Goal: Task Accomplishment & Management: Manage account settings

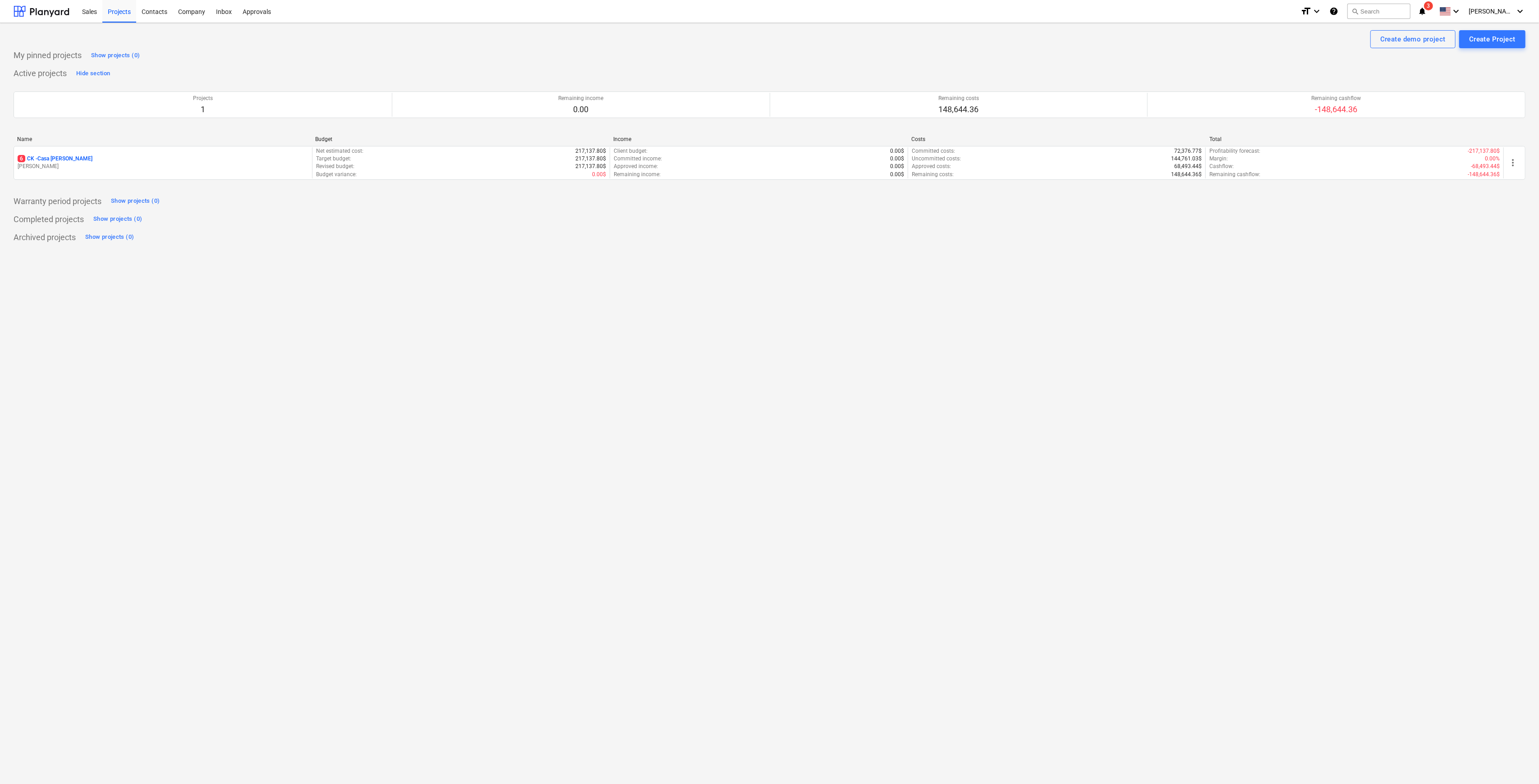
drag, startPoint x: 51, startPoint y: 164, endPoint x: 625, endPoint y: 284, distance: 586.4
click at [51, 164] on p "[PERSON_NAME]" at bounding box center [163, 166] width 291 height 8
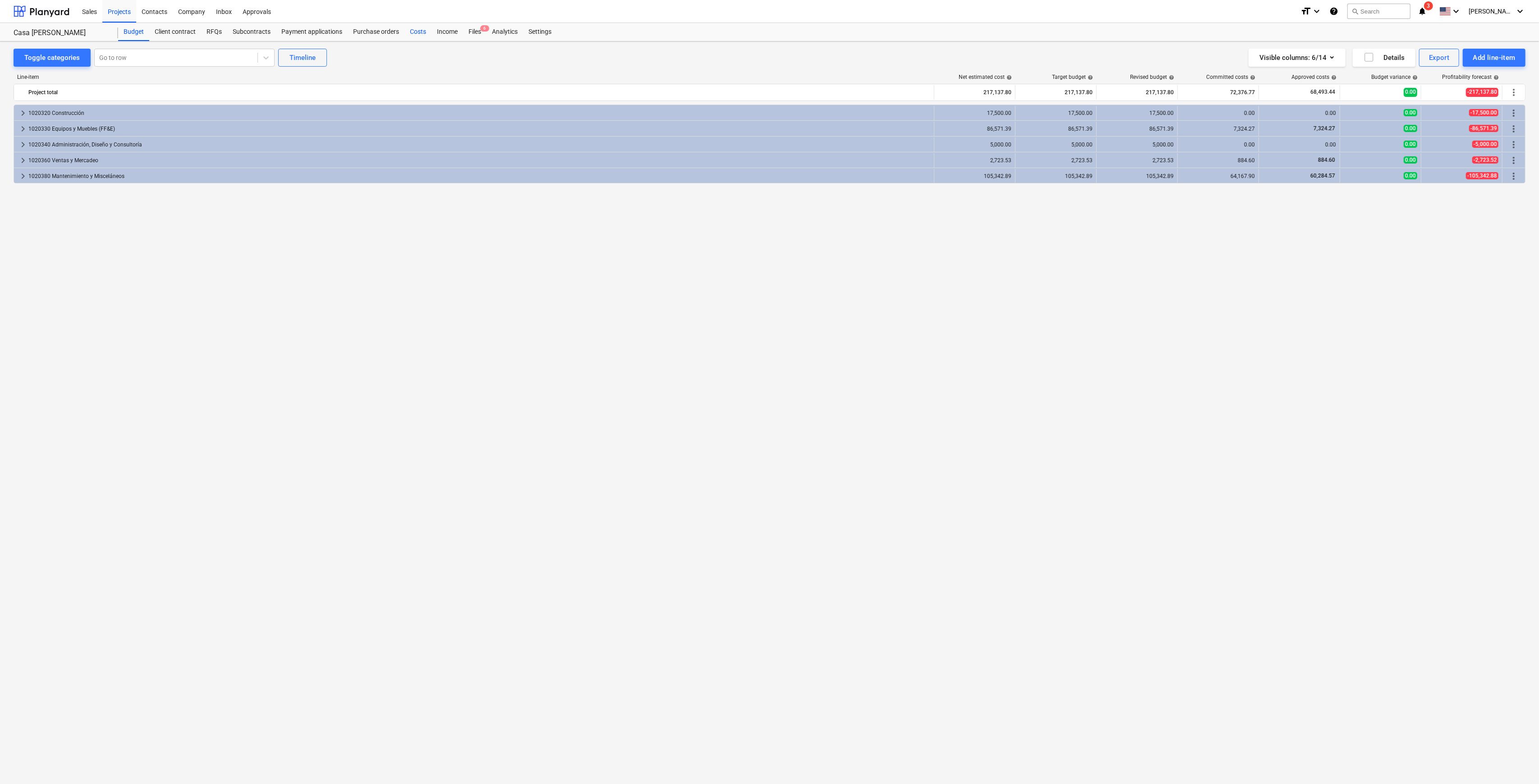
click at [420, 29] on div "Costs" at bounding box center [418, 32] width 27 height 18
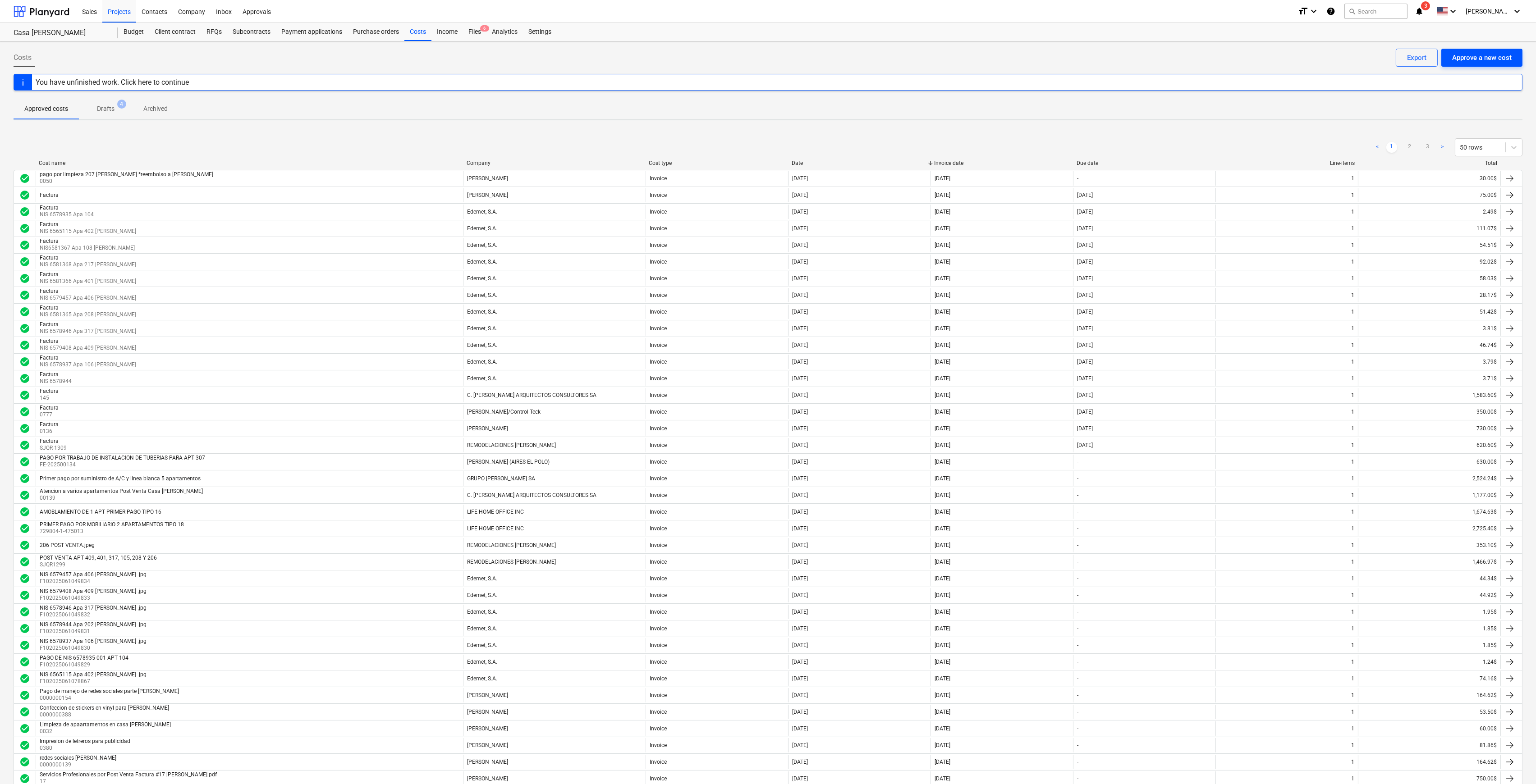
click at [1497, 60] on div "Approve a new cost" at bounding box center [1482, 58] width 60 height 12
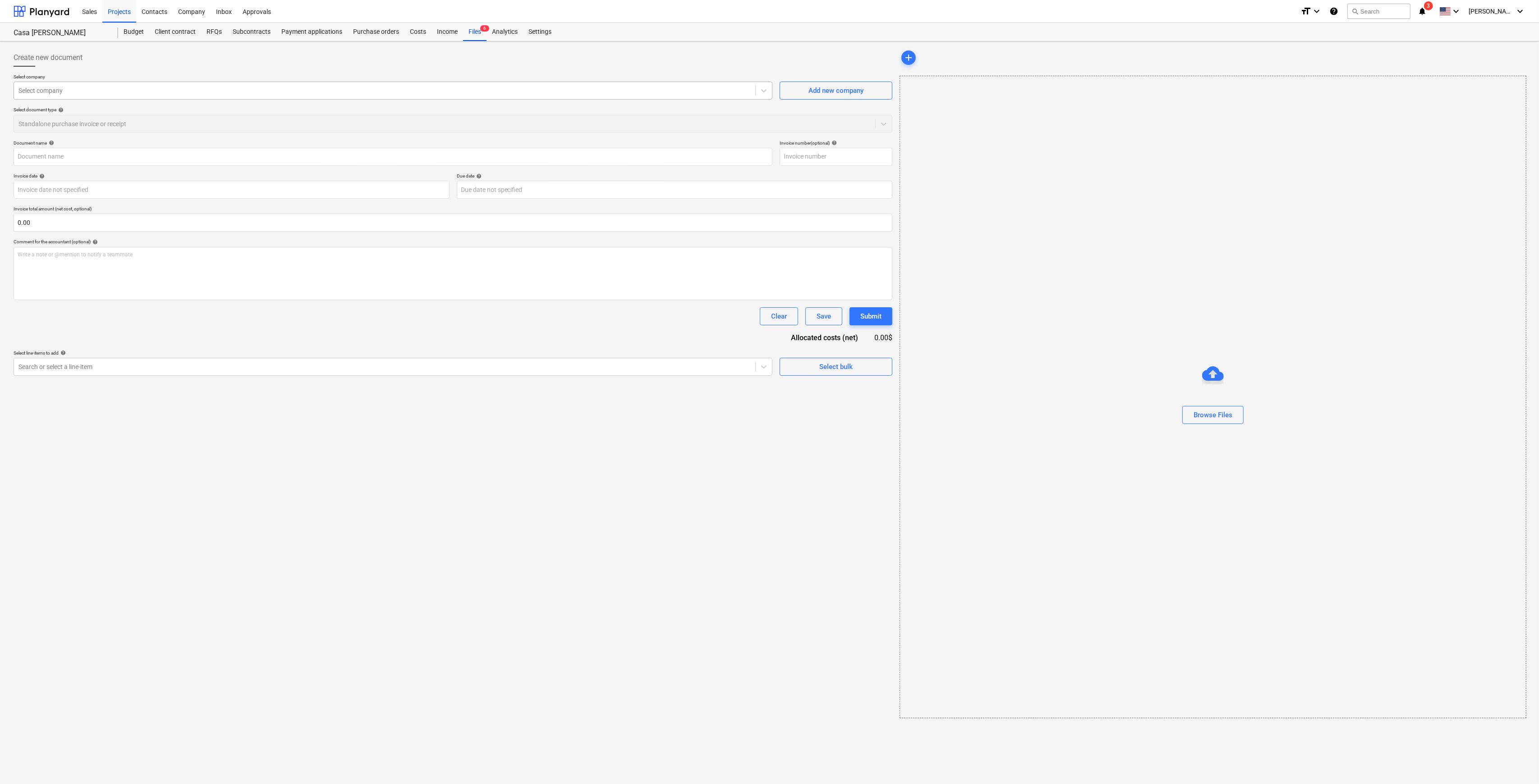
click at [310, 93] on div at bounding box center [385, 90] width 732 height 9
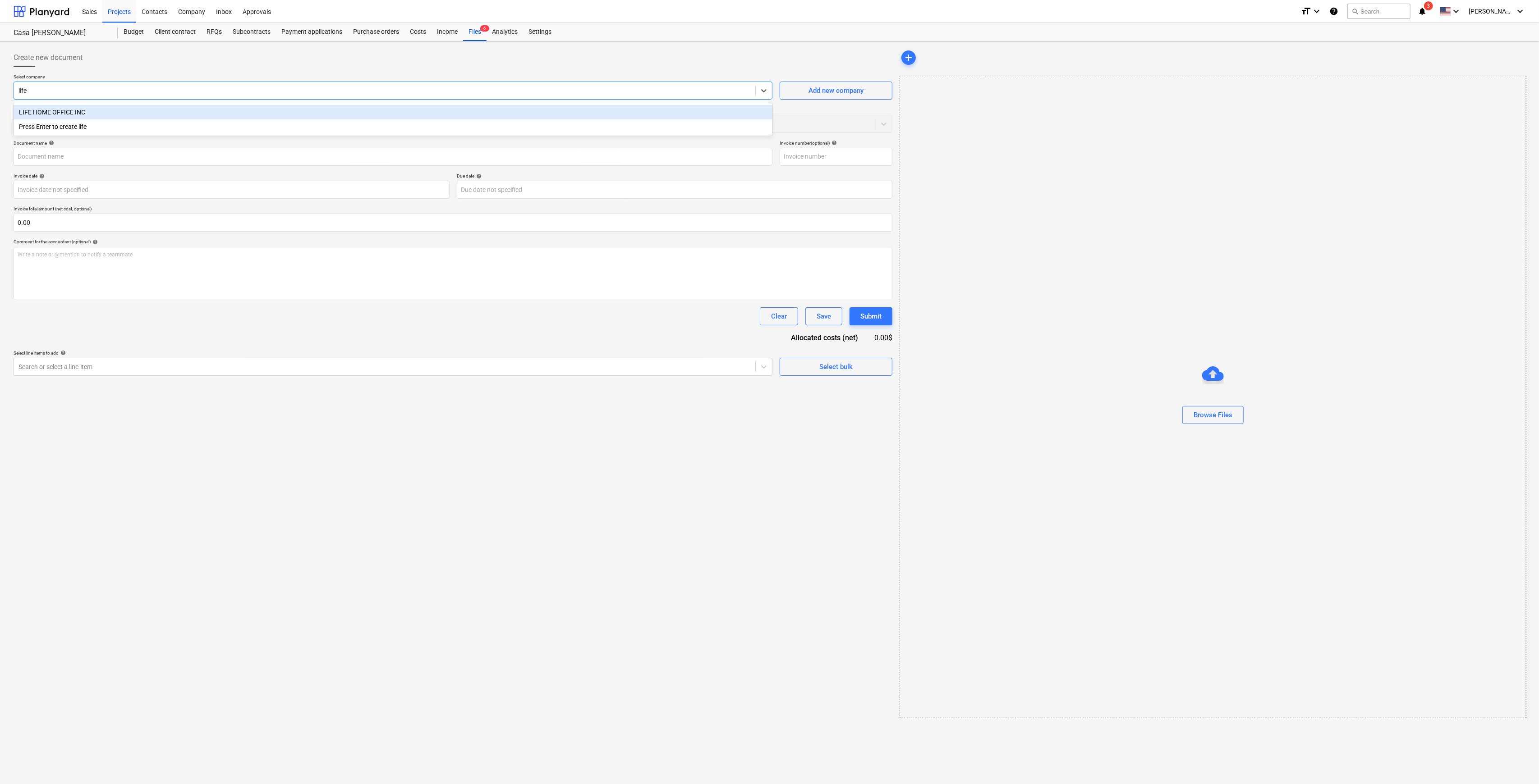
type input "life"
click at [315, 109] on div "LIFE HOME OFFICE INC" at bounding box center [393, 112] width 759 height 14
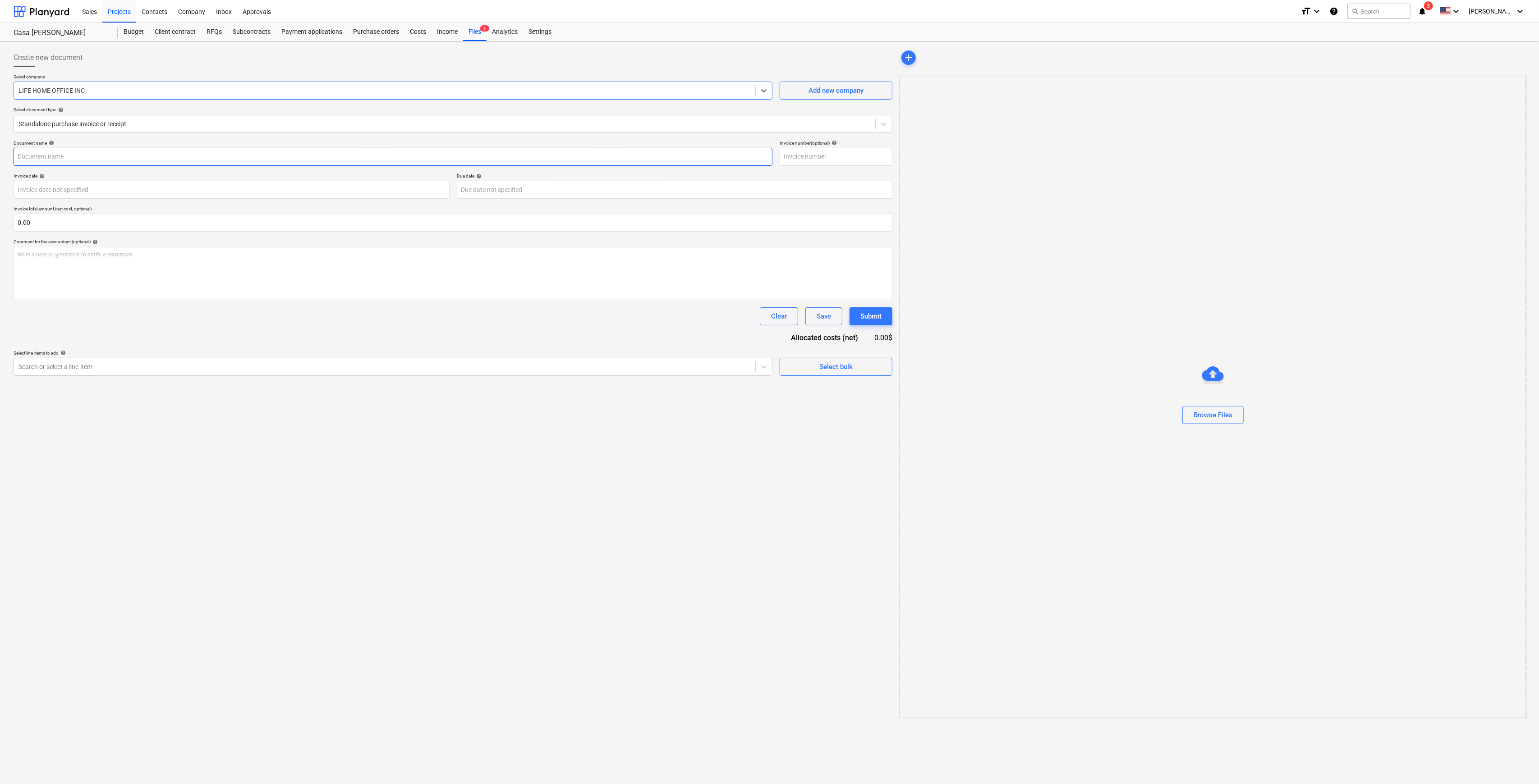
click at [151, 159] on input "text" at bounding box center [393, 157] width 759 height 18
type input "Pago 2 por muebles para apartamentos segun contrato acordado"
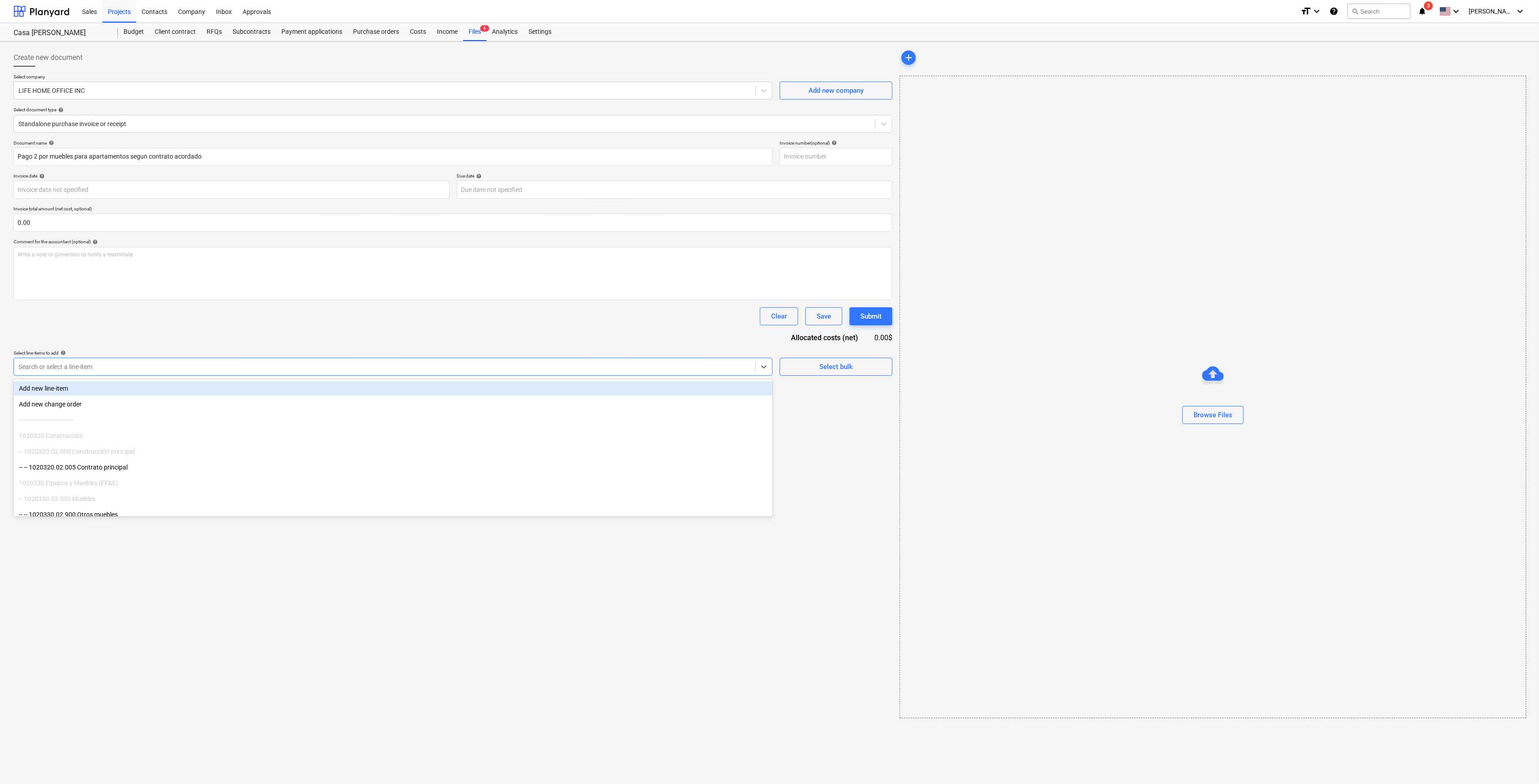
click at [279, 364] on div at bounding box center [385, 367] width 732 height 9
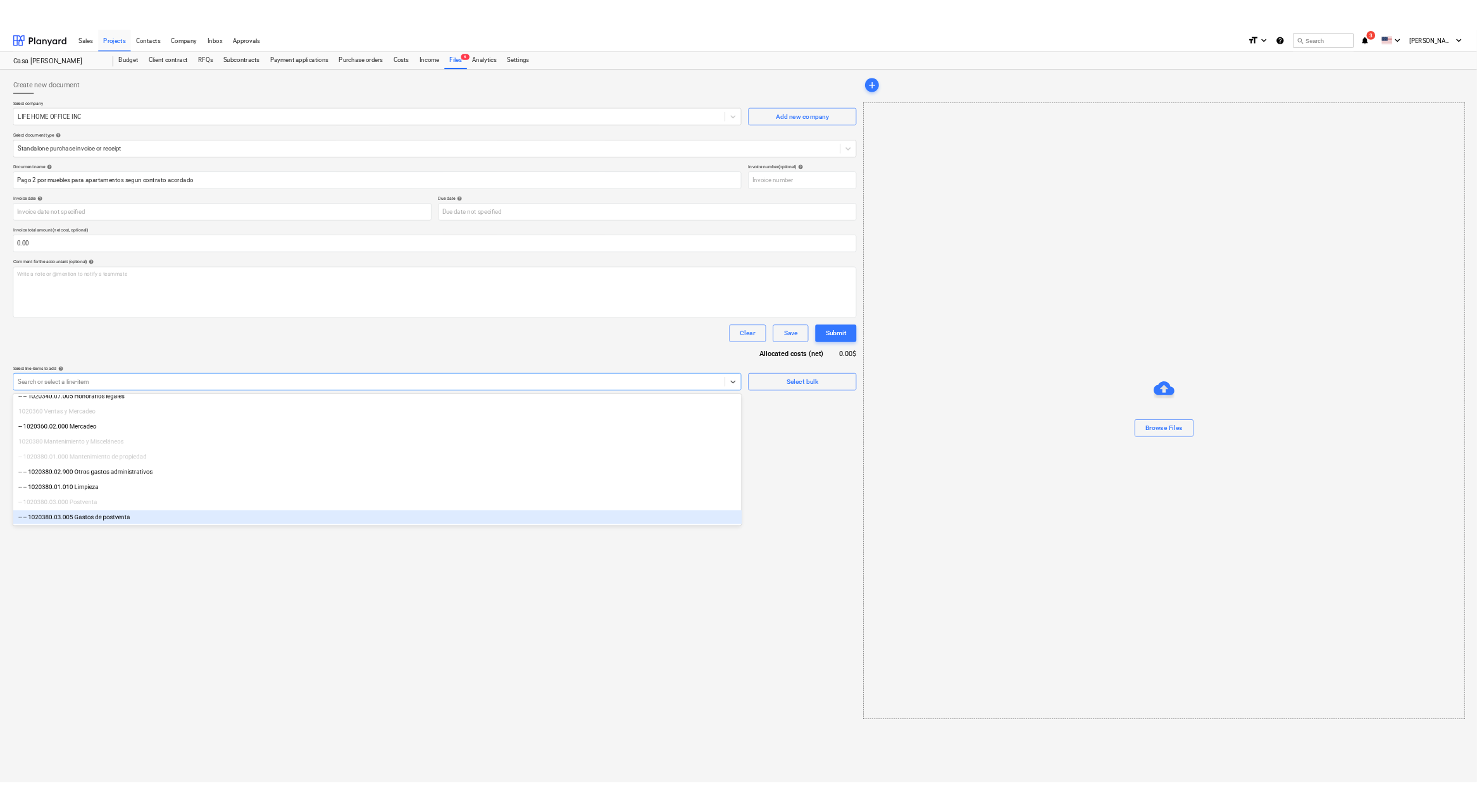
scroll to position [84, 0]
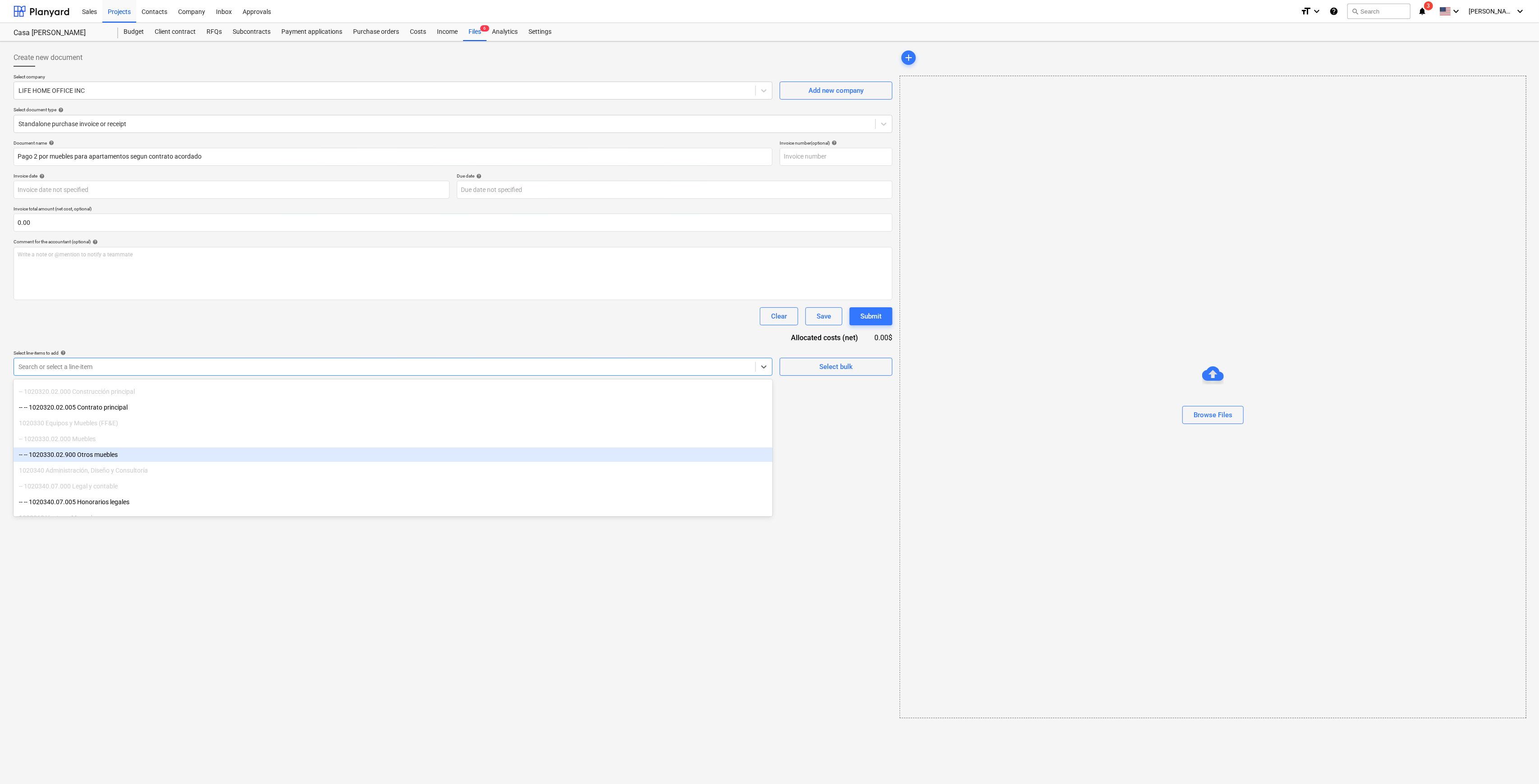
click at [174, 447] on div "-- -- 1020330.02.900 Otros muebles" at bounding box center [393, 454] width 759 height 14
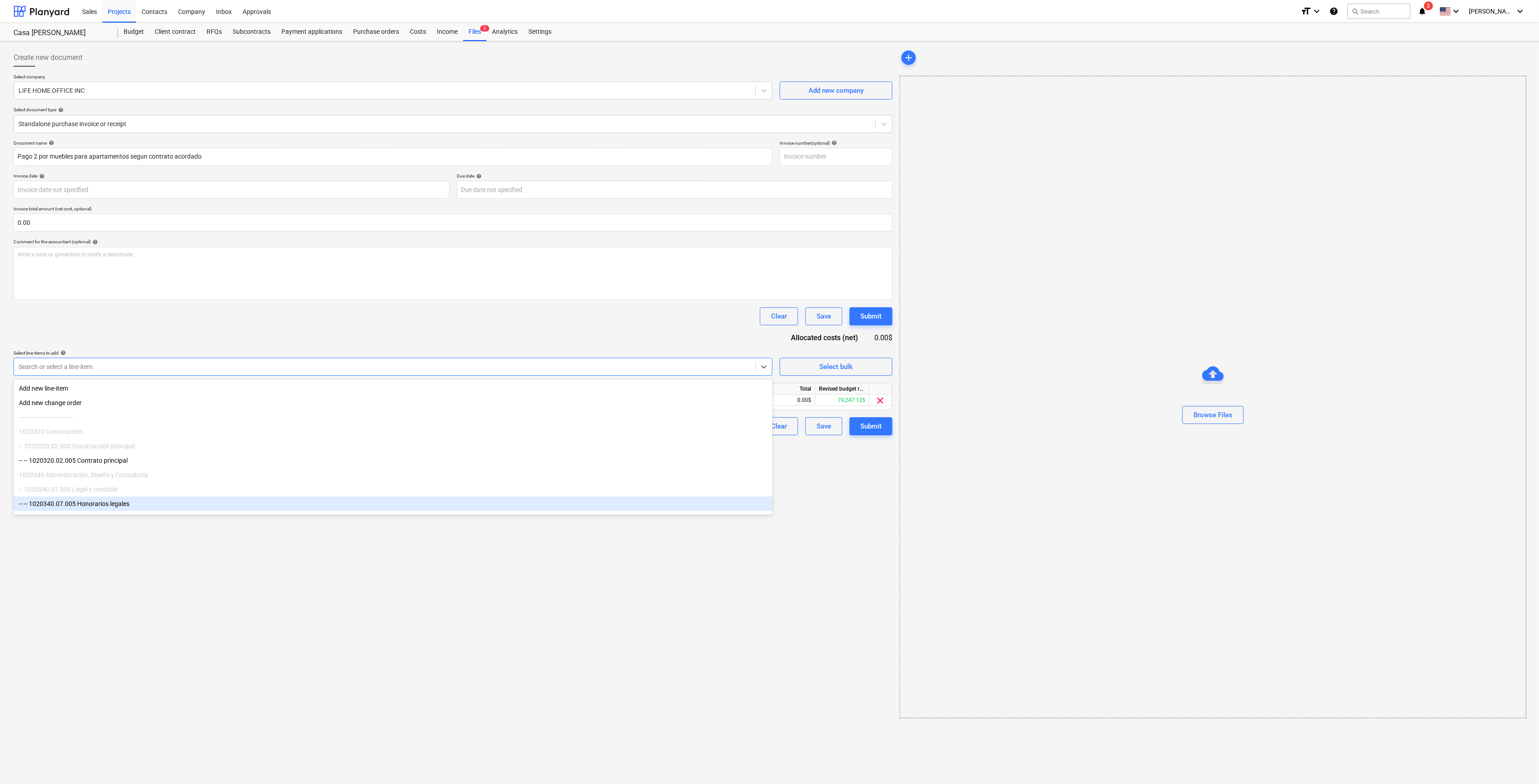
click at [867, 569] on div "Create new document Select company LIFE HOME OFFICE INC Add new company Select …" at bounding box center [453, 383] width 886 height 677
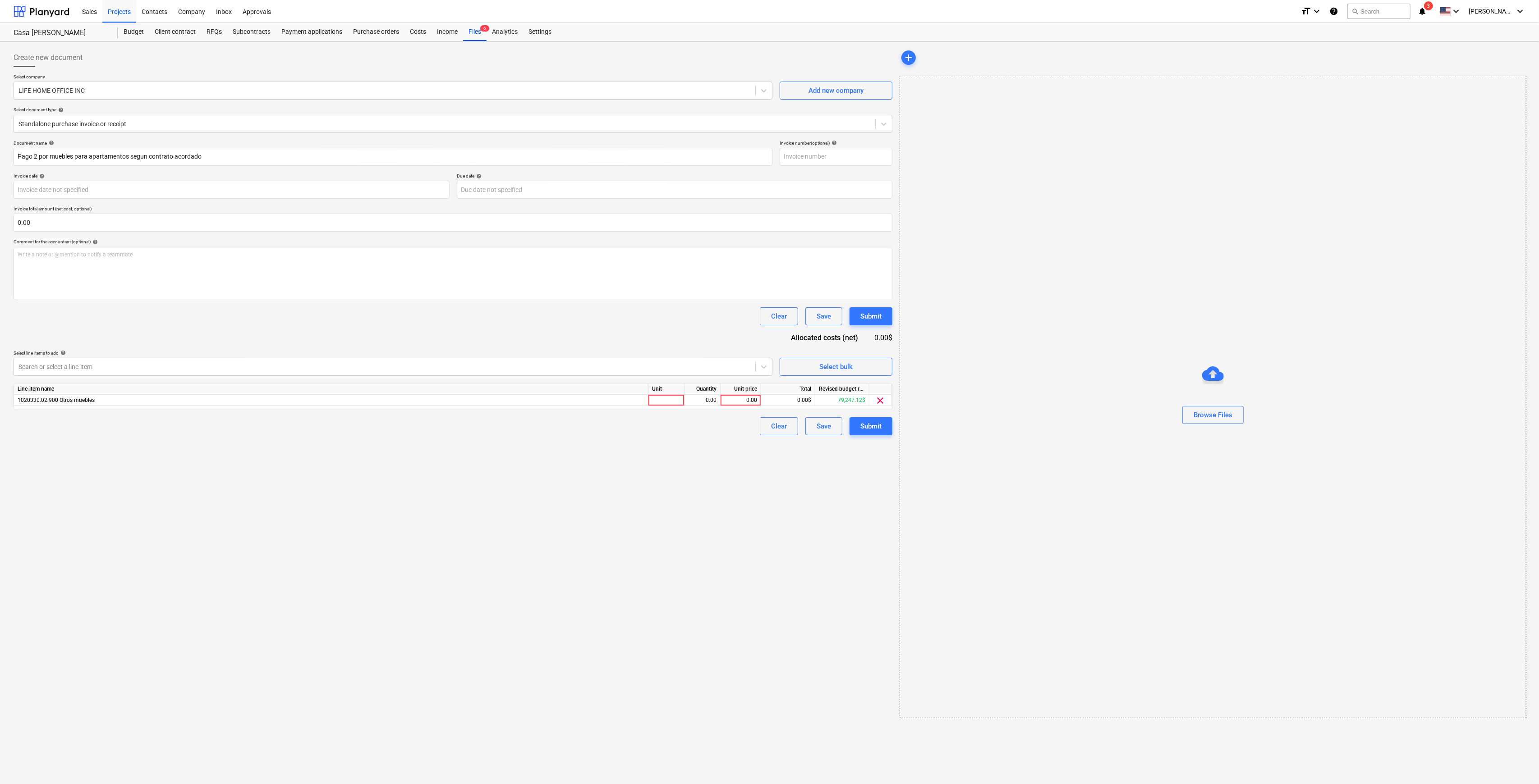
drag, startPoint x: 749, startPoint y: 398, endPoint x: 1183, endPoint y: 469, distance: 439.8
click at [749, 398] on div "0.00" at bounding box center [740, 400] width 33 height 11
drag, startPoint x: 735, startPoint y: 395, endPoint x: 927, endPoint y: 436, distance: 196.3
click at [735, 395] on div "0.00" at bounding box center [740, 400] width 33 height 11
type input "3931.90"
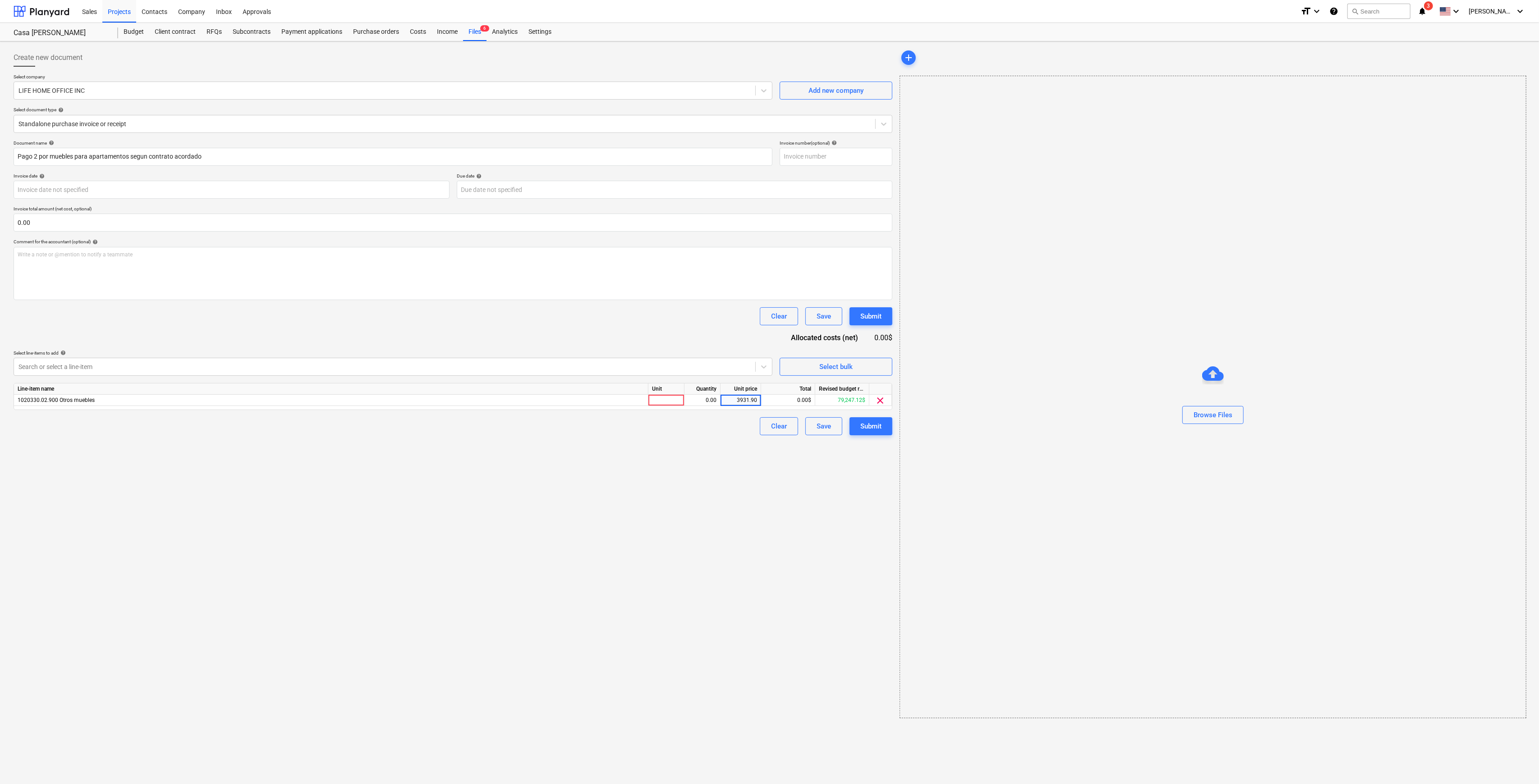
click at [709, 647] on div "Create new document Select company LIFE HOME OFFICE INC Add new company Select …" at bounding box center [453, 383] width 886 height 677
click at [869, 425] on div "Submit" at bounding box center [870, 426] width 21 height 12
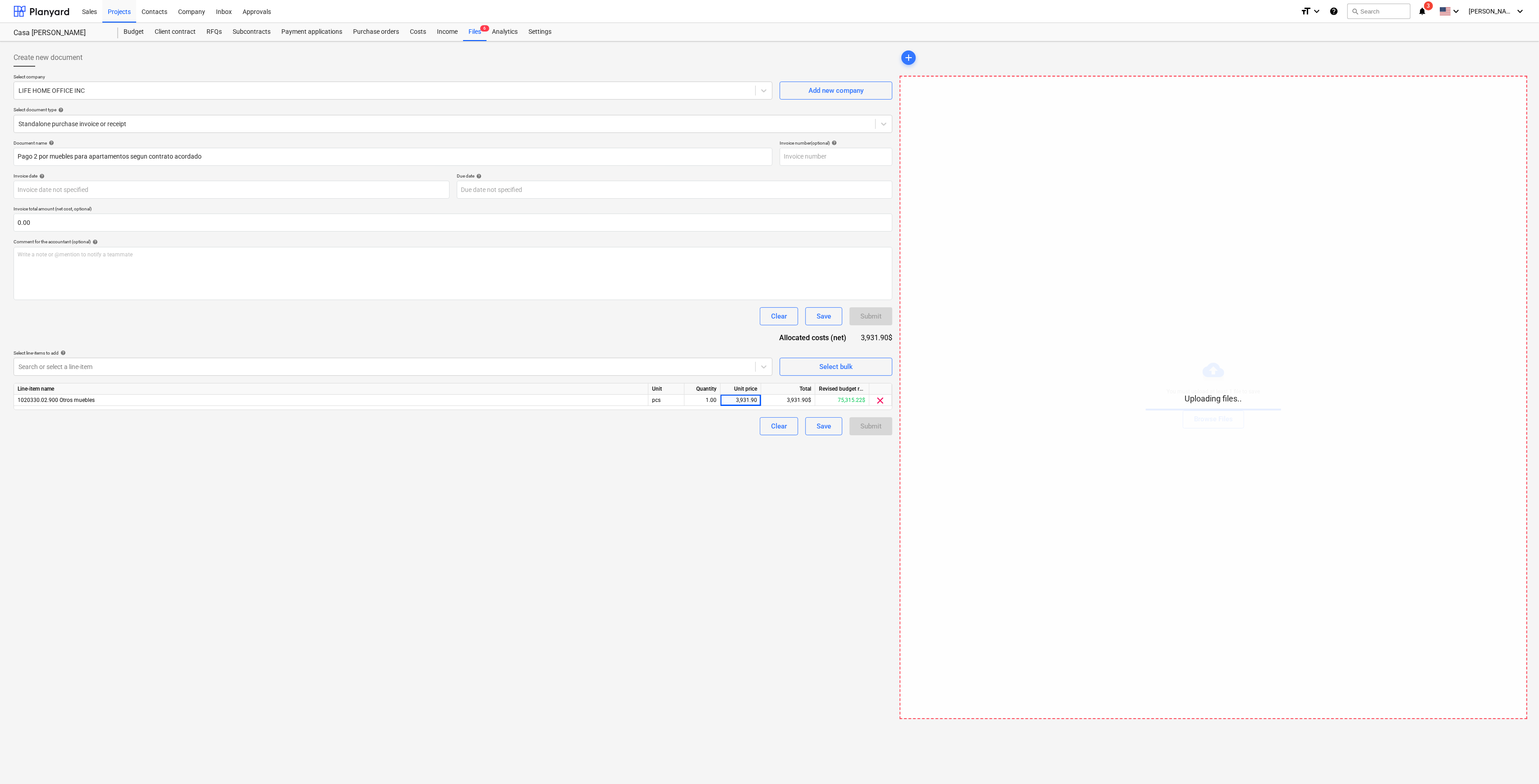
click at [807, 492] on div "Create new document Select company LIFE HOME OFFICE INC Add new company Select …" at bounding box center [453, 383] width 886 height 678
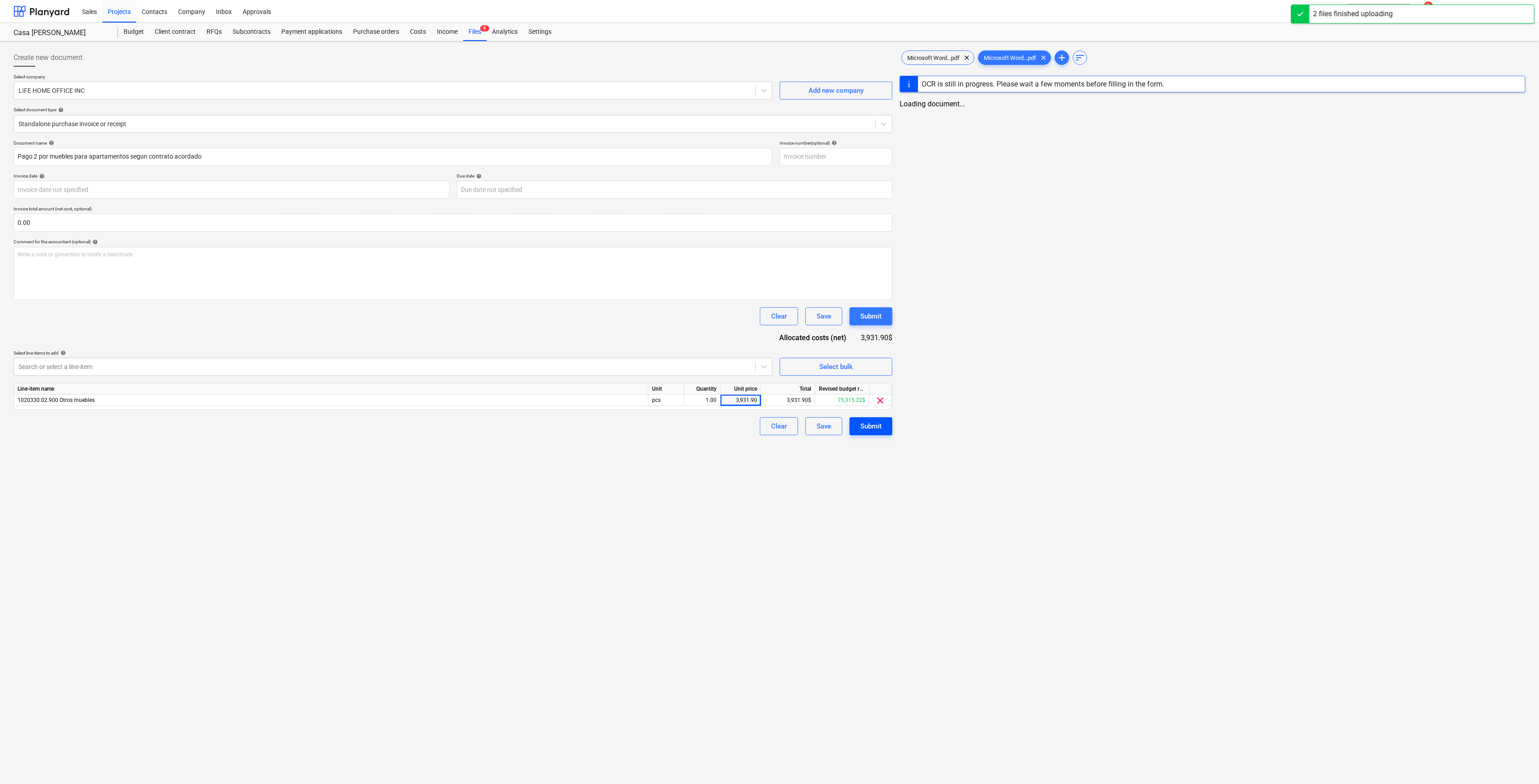
click at [867, 431] on div "Submit" at bounding box center [870, 426] width 21 height 12
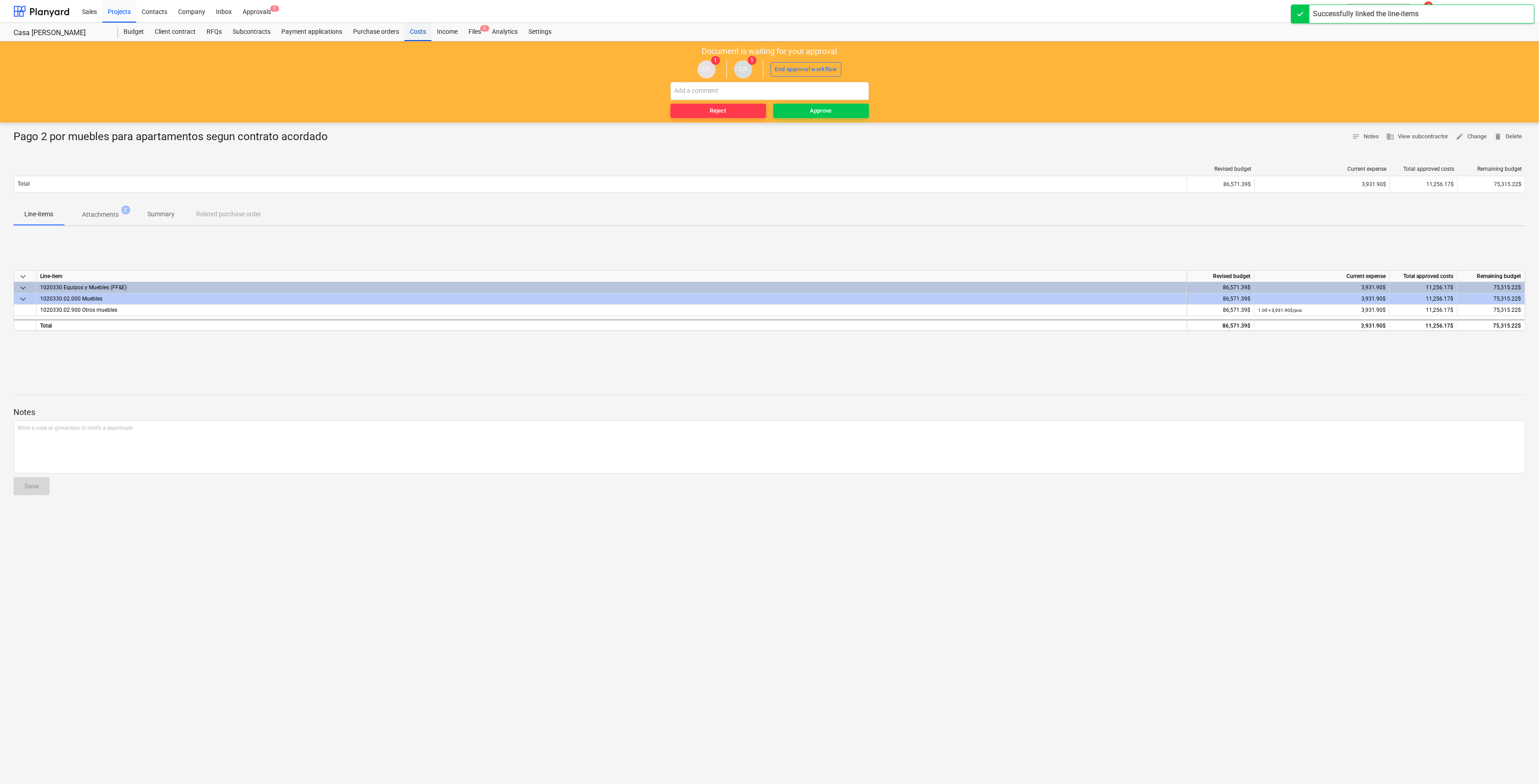
click at [423, 31] on div "Costs" at bounding box center [418, 32] width 27 height 18
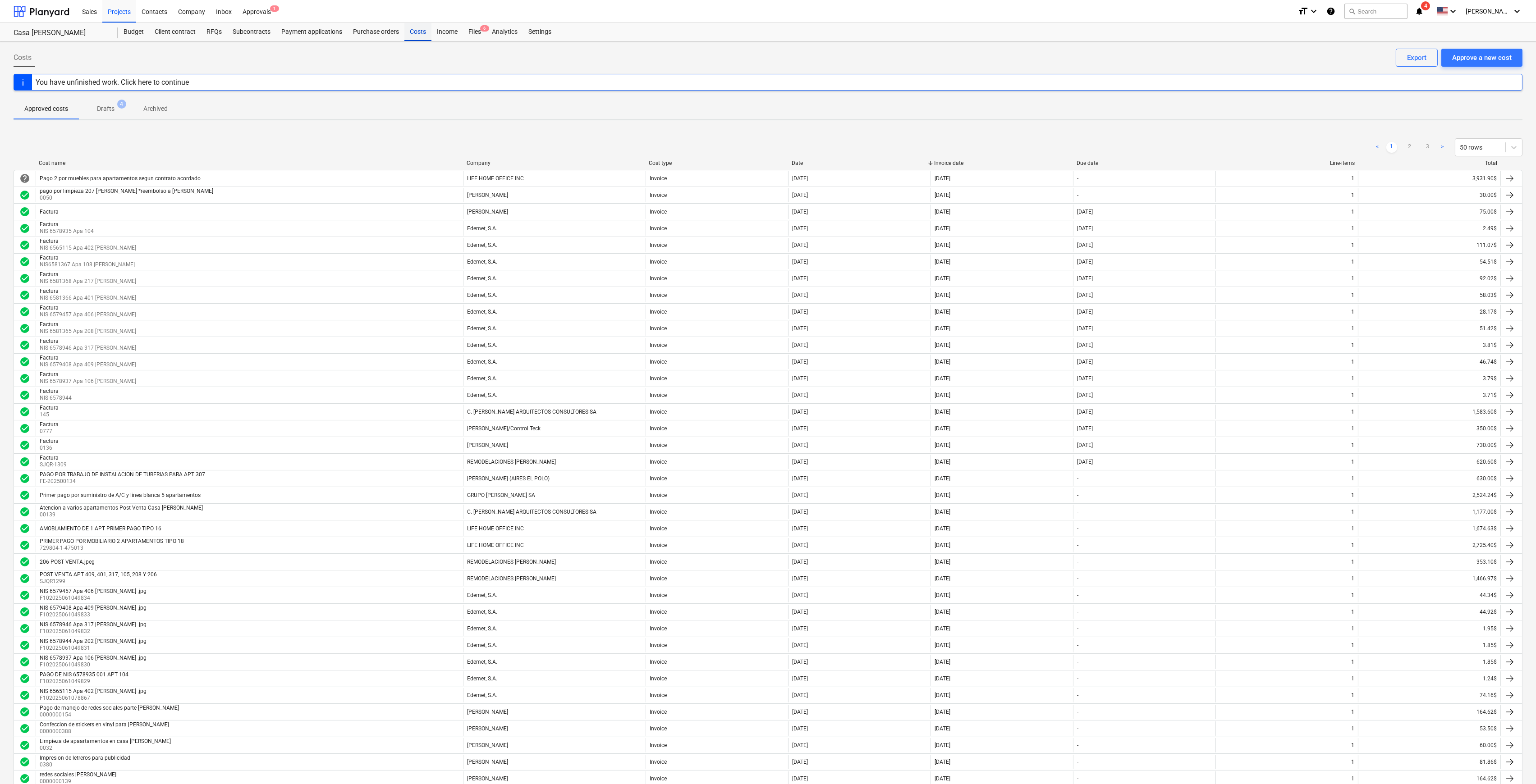
click at [406, 27] on div "Costs" at bounding box center [418, 32] width 27 height 18
click at [272, 9] on span "1" at bounding box center [274, 8] width 9 height 7
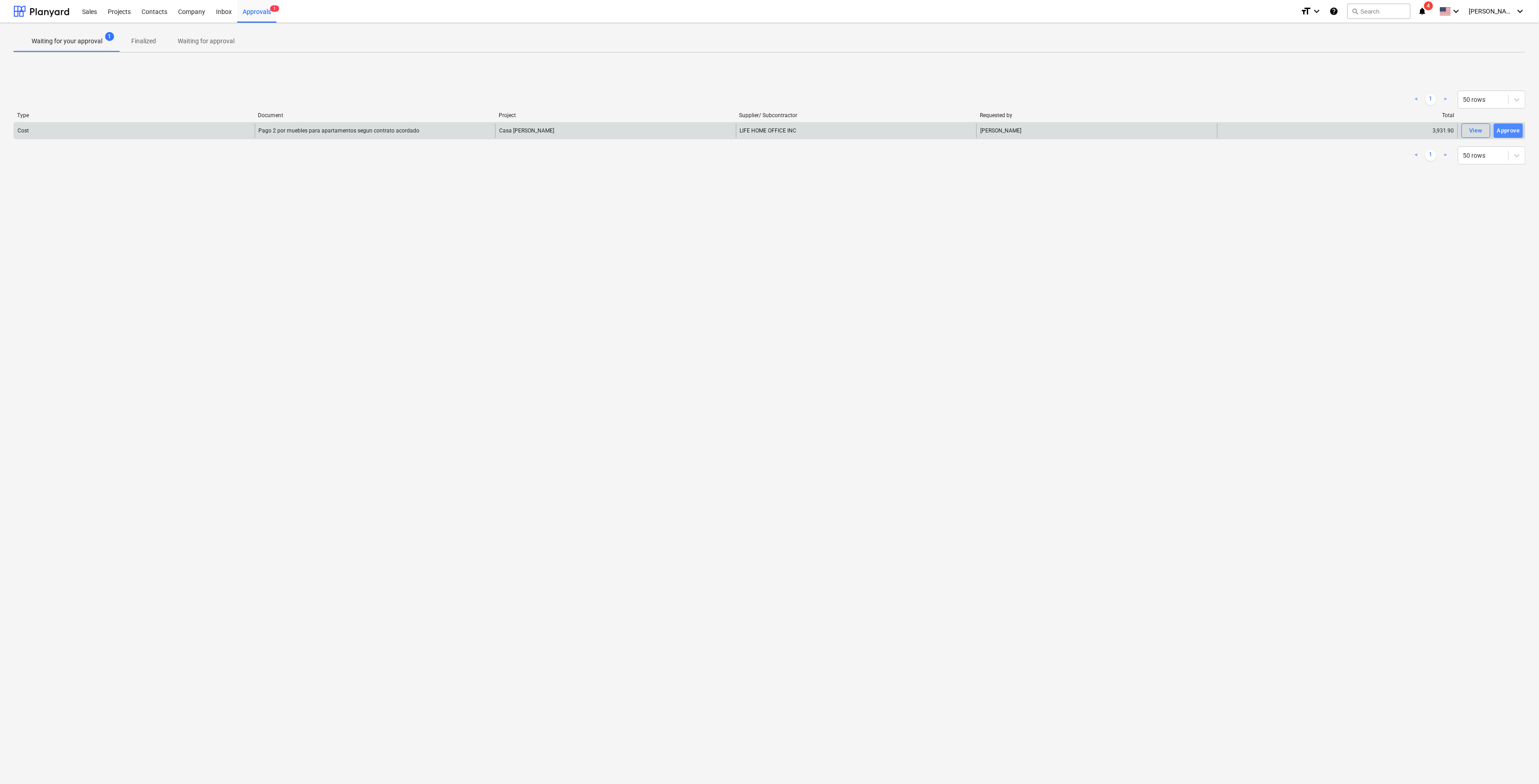
click at [1508, 128] on div "Approve" at bounding box center [1509, 131] width 23 height 10
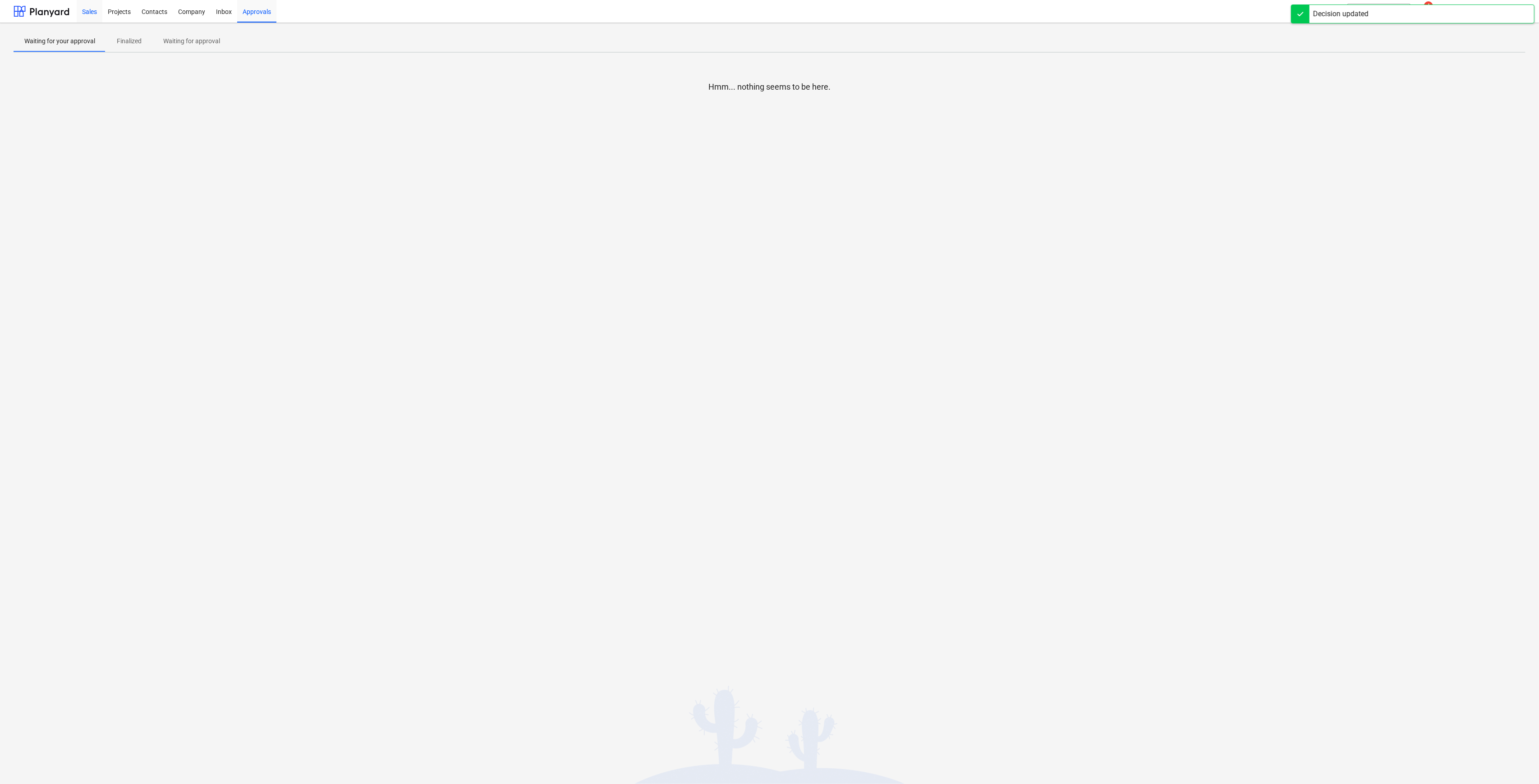
click at [101, 8] on div "Sales" at bounding box center [89, 11] width 26 height 23
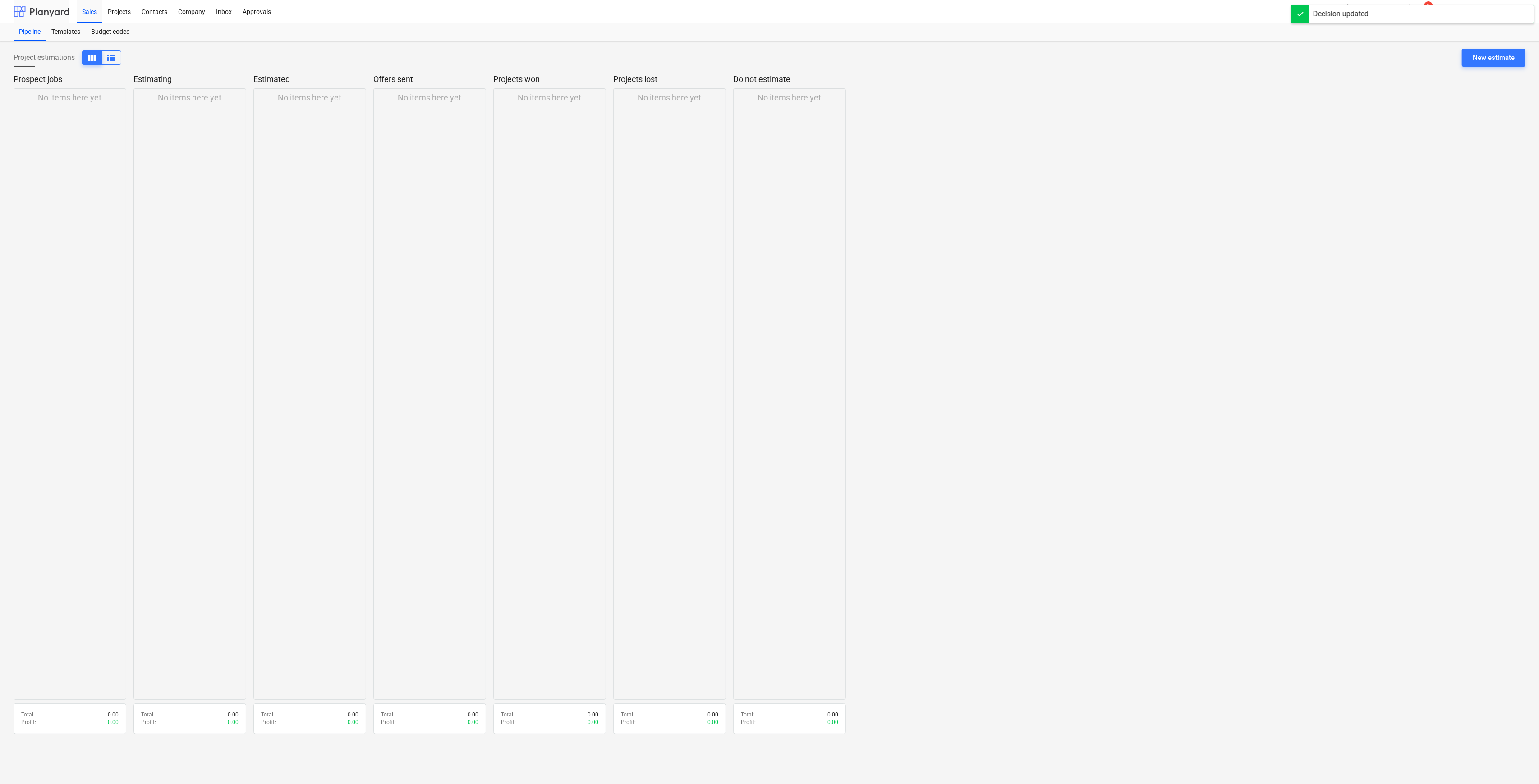
click at [56, 13] on div at bounding box center [42, 11] width 56 height 23
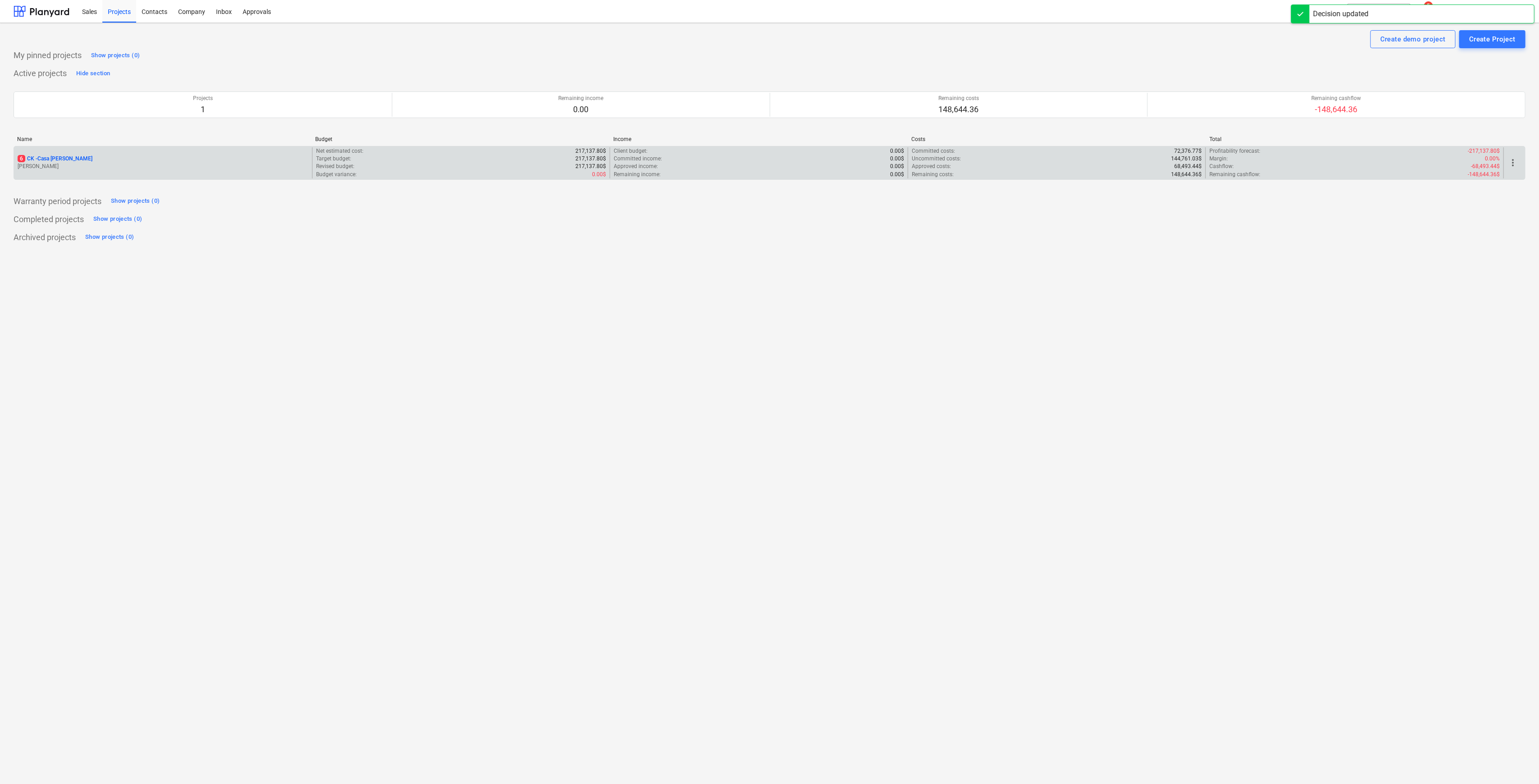
click at [69, 155] on div "6 CK - Casa [PERSON_NAME]" at bounding box center [163, 159] width 291 height 8
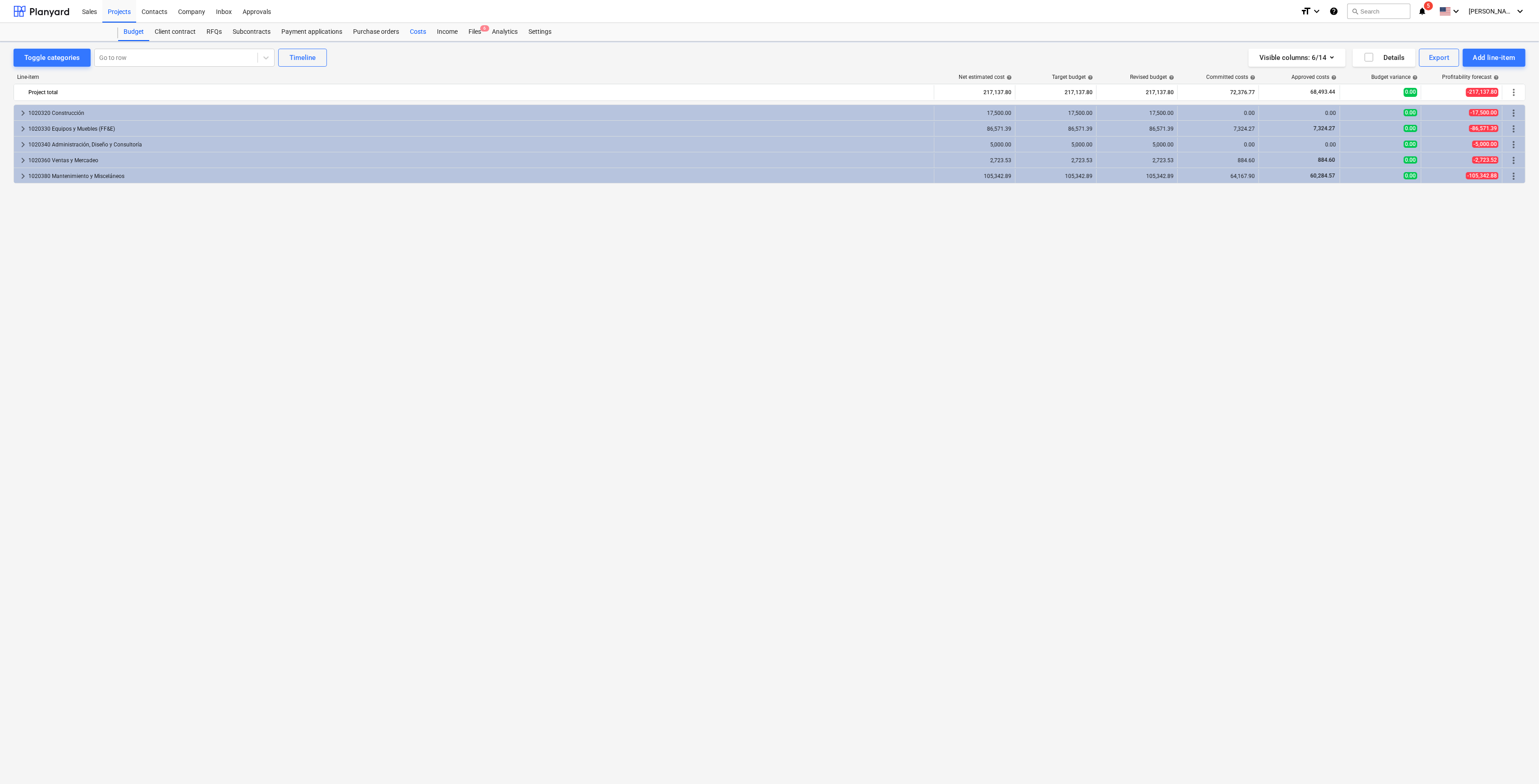
click at [422, 25] on div "Costs" at bounding box center [418, 32] width 27 height 18
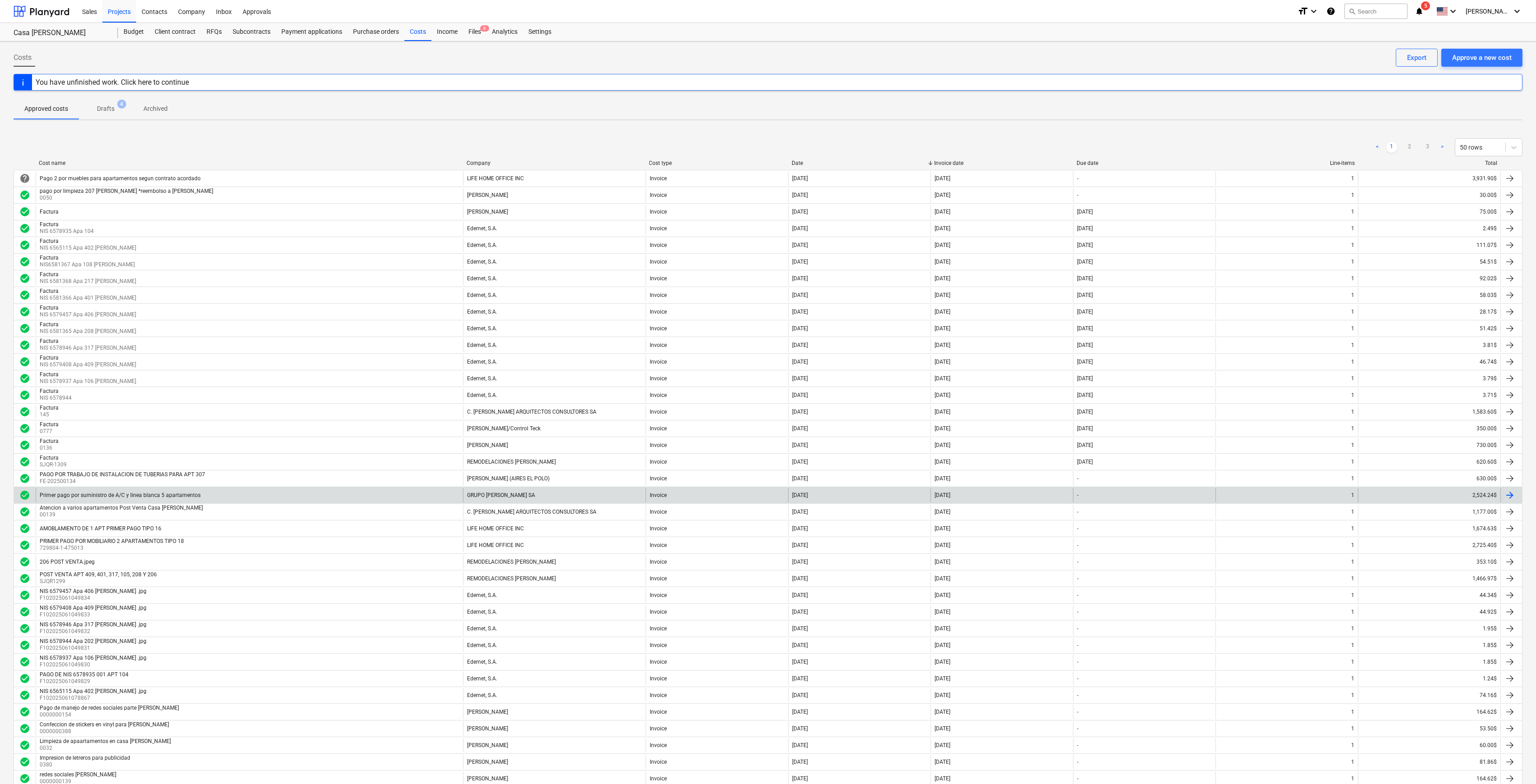
click at [449, 497] on div "Primer pago por suministro de A/C y linea blanca 5 apartamentos" at bounding box center [250, 495] width 428 height 14
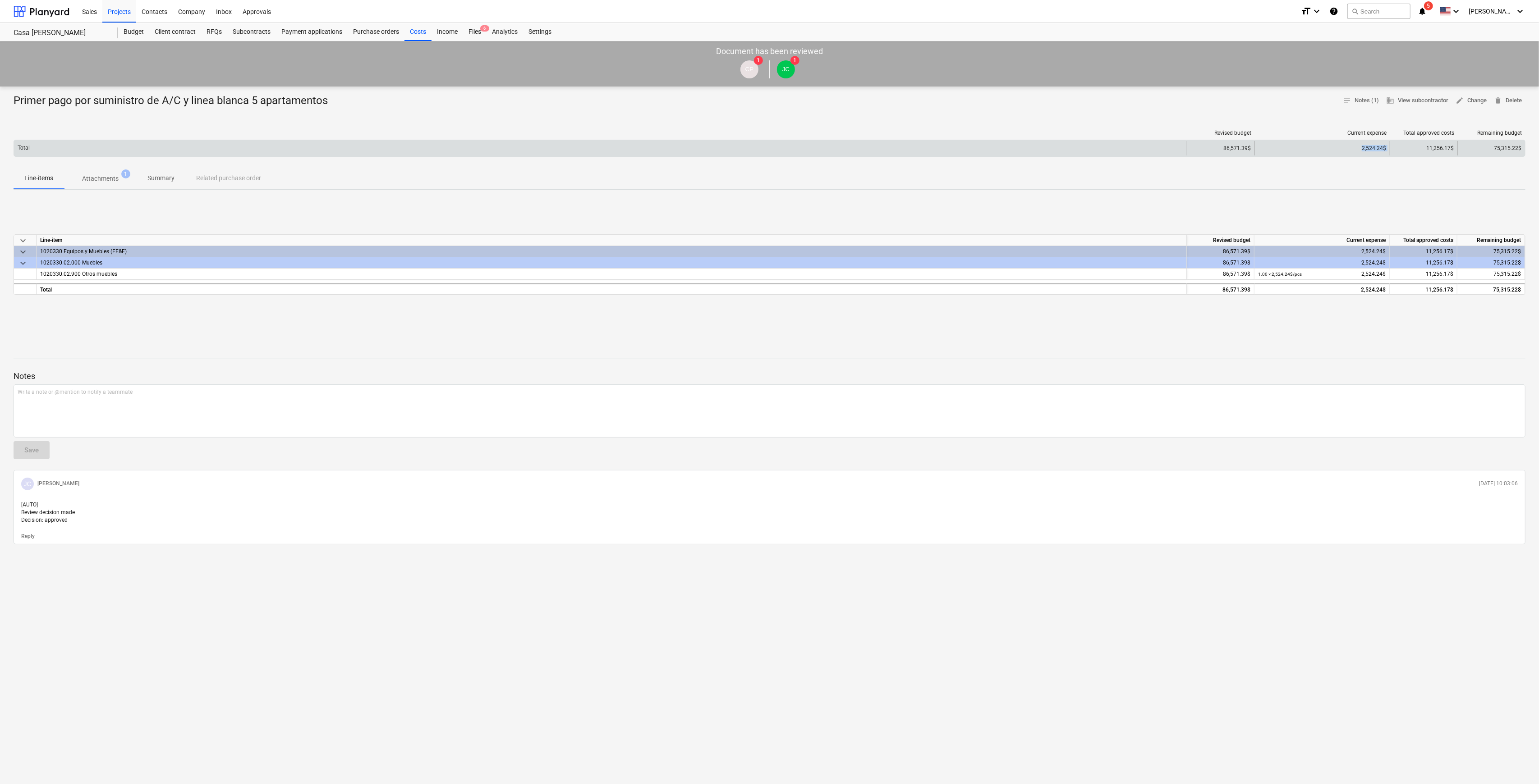
drag, startPoint x: 1351, startPoint y: 146, endPoint x: 1397, endPoint y: 148, distance: 46.0
click at [1397, 148] on div "Total 86,571.39$ 2,524.24$ 11,256.17$ 75,315.22$" at bounding box center [769, 148] width 1511 height 14
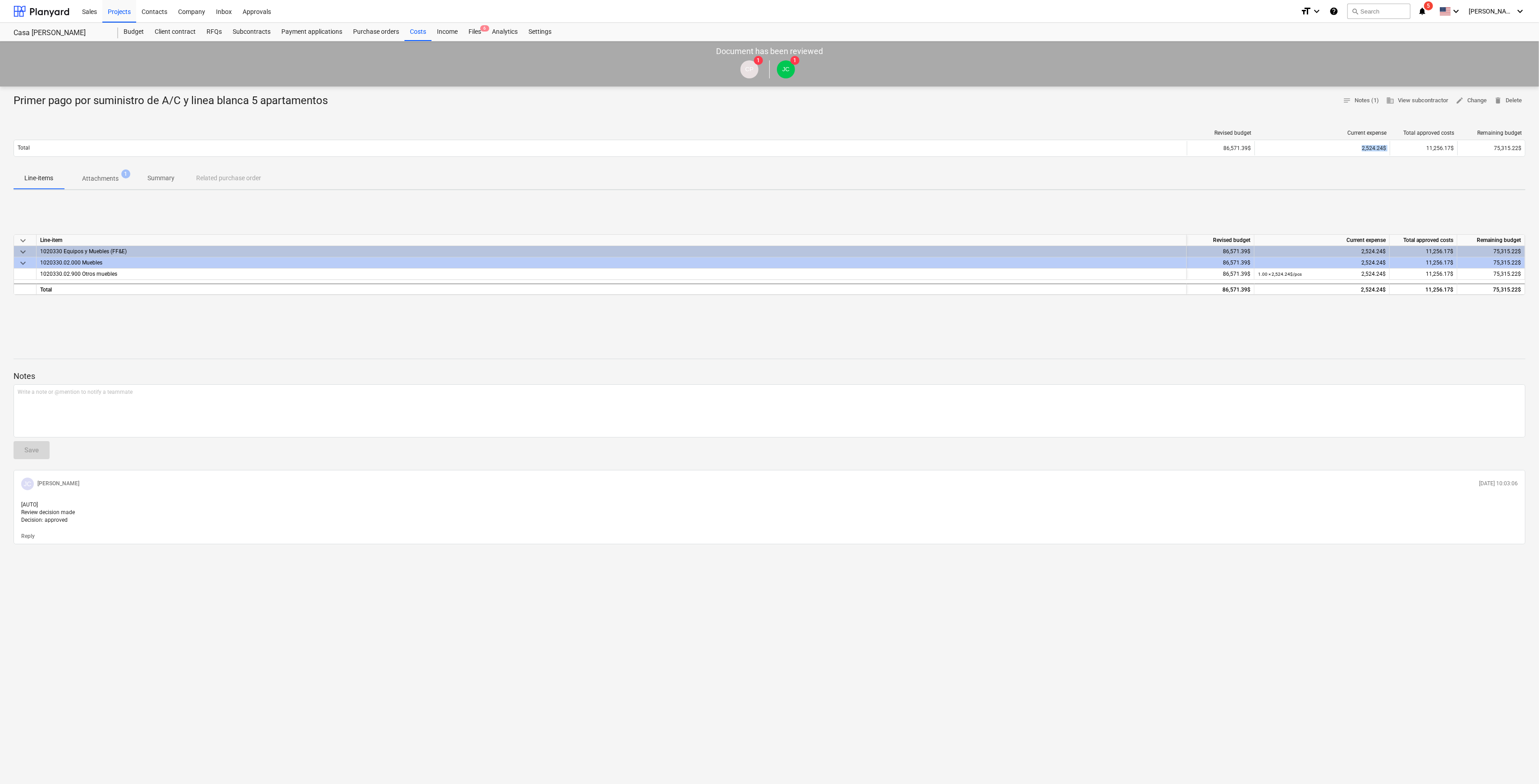
copy div "2,524.24$"
click at [114, 180] on p "Attachments" at bounding box center [100, 179] width 36 height 10
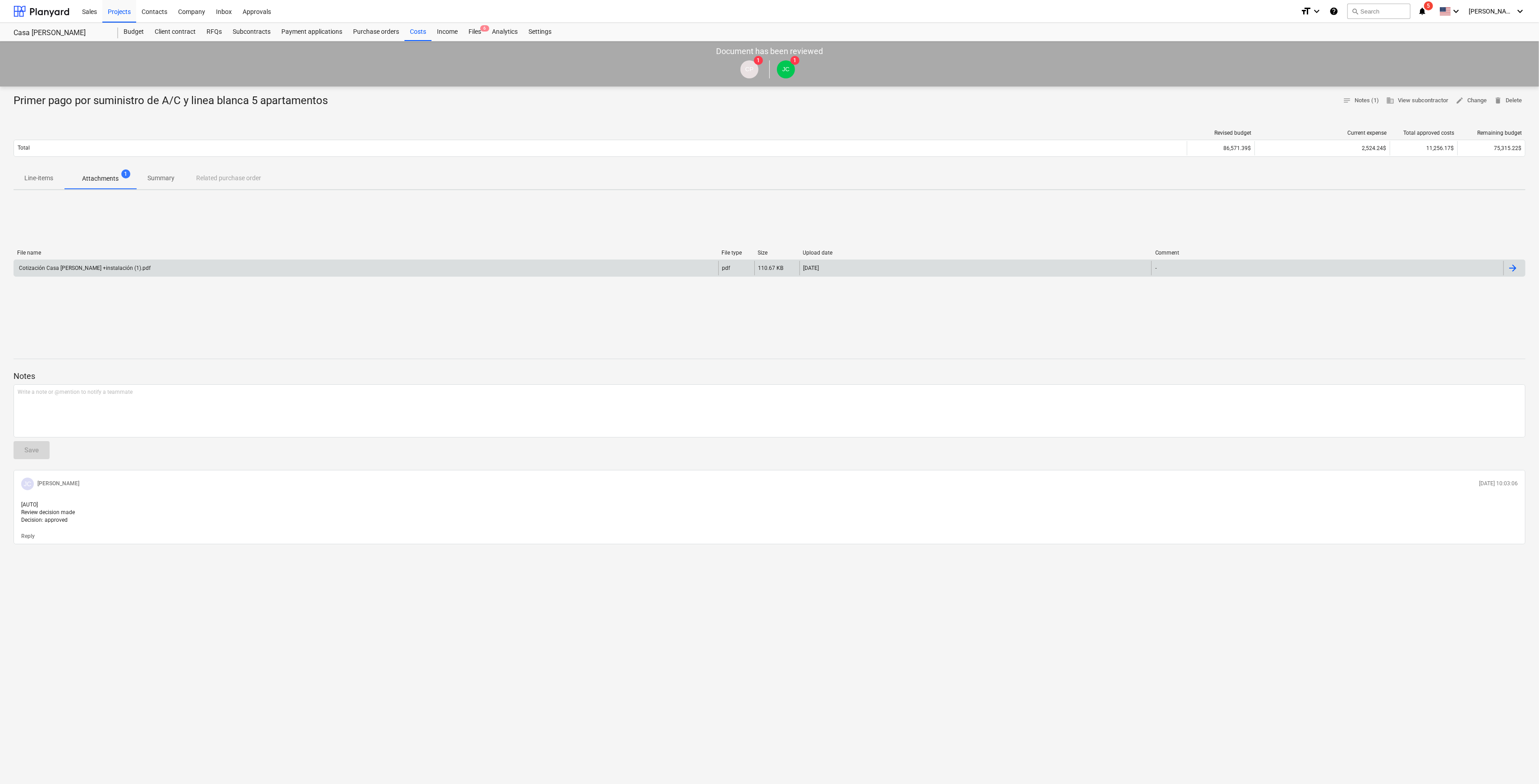
click at [102, 269] on div "Cotización Casa [PERSON_NAME] +instalación (1).pdf" at bounding box center [84, 268] width 133 height 7
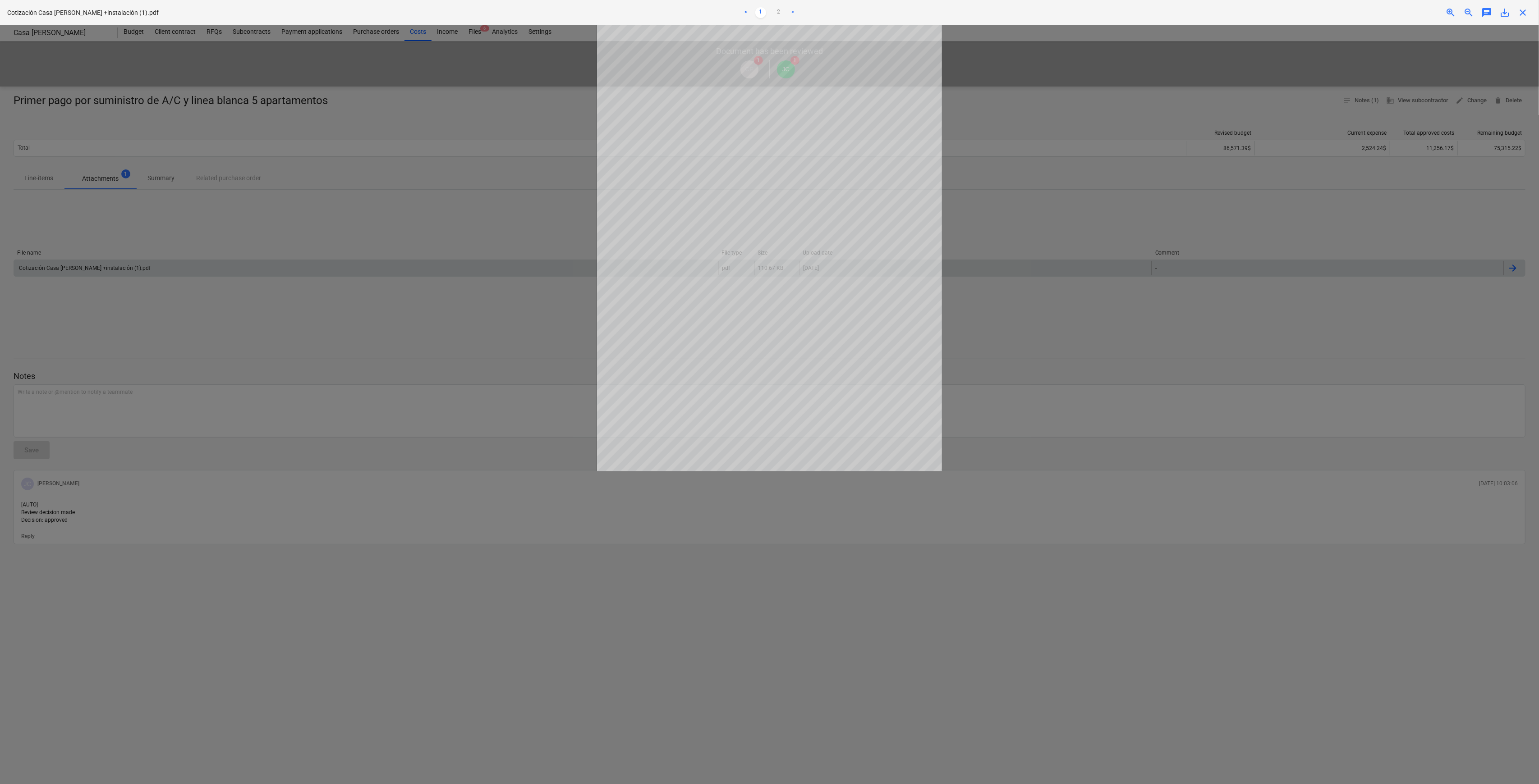
click at [1504, 14] on span "save_alt" at bounding box center [1505, 13] width 11 height 11
drag, startPoint x: 255, startPoint y: 175, endPoint x: 251, endPoint y: 159, distance: 16.5
click at [255, 175] on div at bounding box center [770, 404] width 1539 height 759
click at [409, 69] on div at bounding box center [770, 404] width 1539 height 759
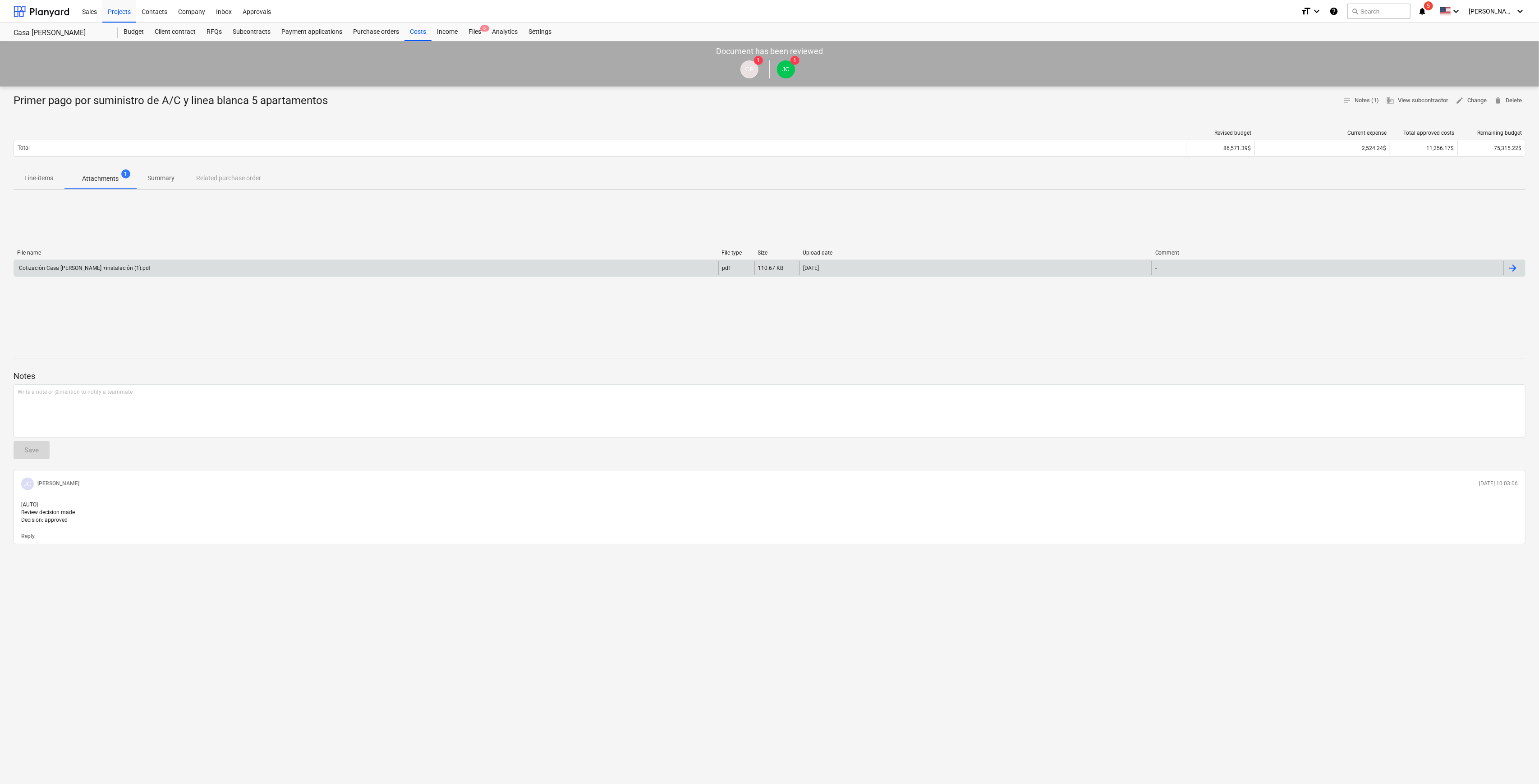
drag, startPoint x: 413, startPoint y: 25, endPoint x: 599, endPoint y: 17, distance: 186.2
click at [413, 25] on div "Costs" at bounding box center [418, 32] width 27 height 18
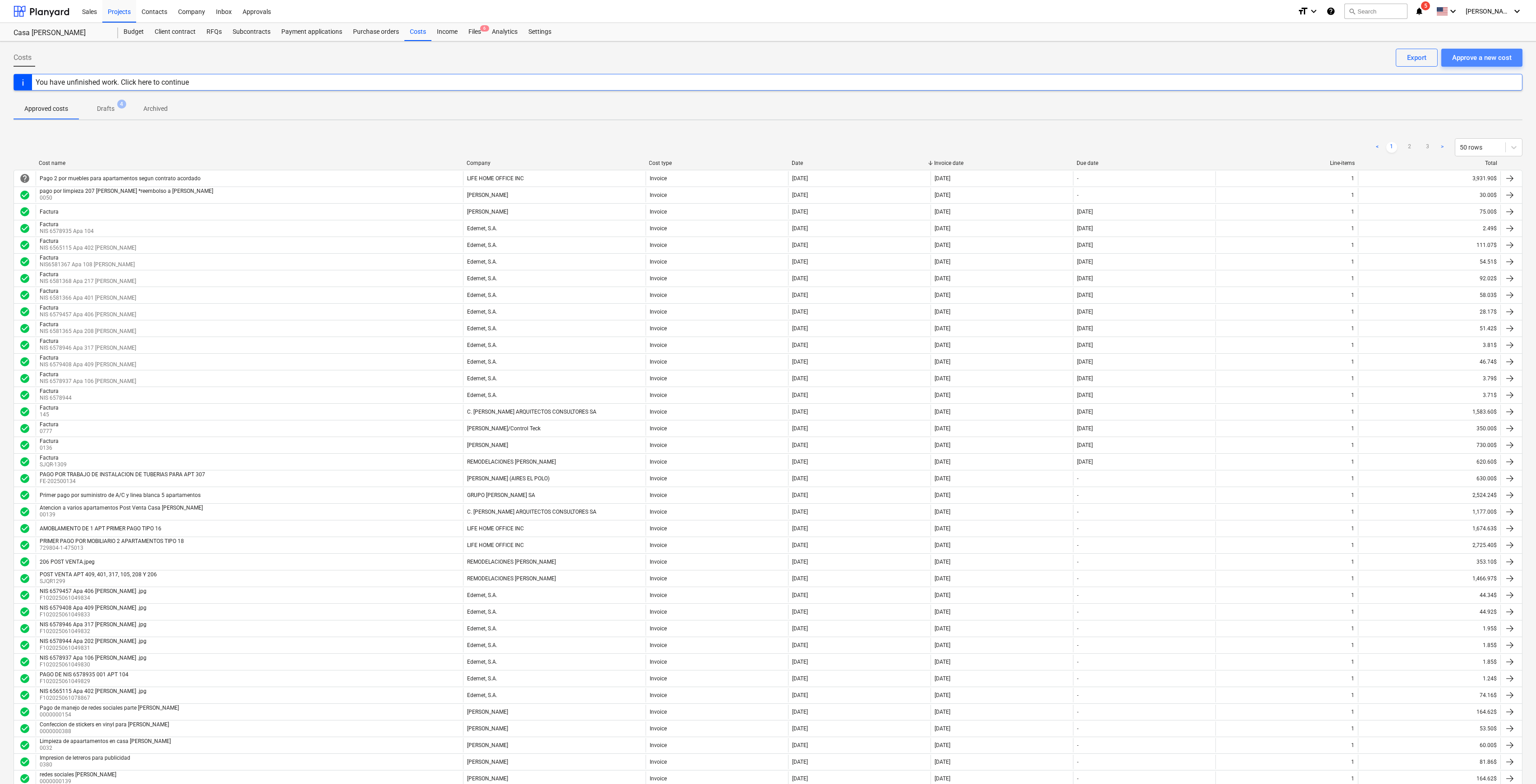
click at [1504, 60] on div "Approve a new cost" at bounding box center [1482, 58] width 60 height 12
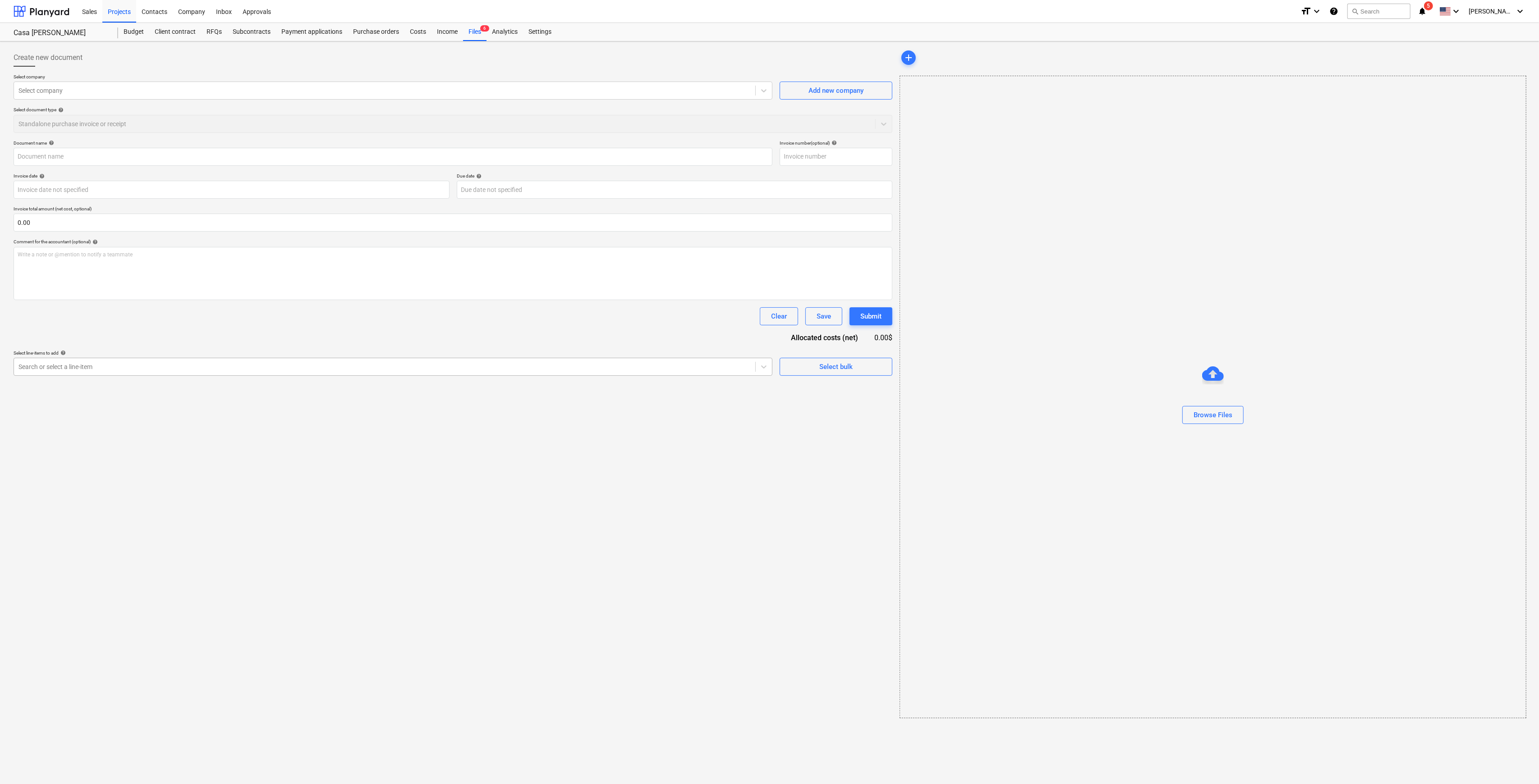
click at [733, 365] on div at bounding box center [385, 367] width 732 height 9
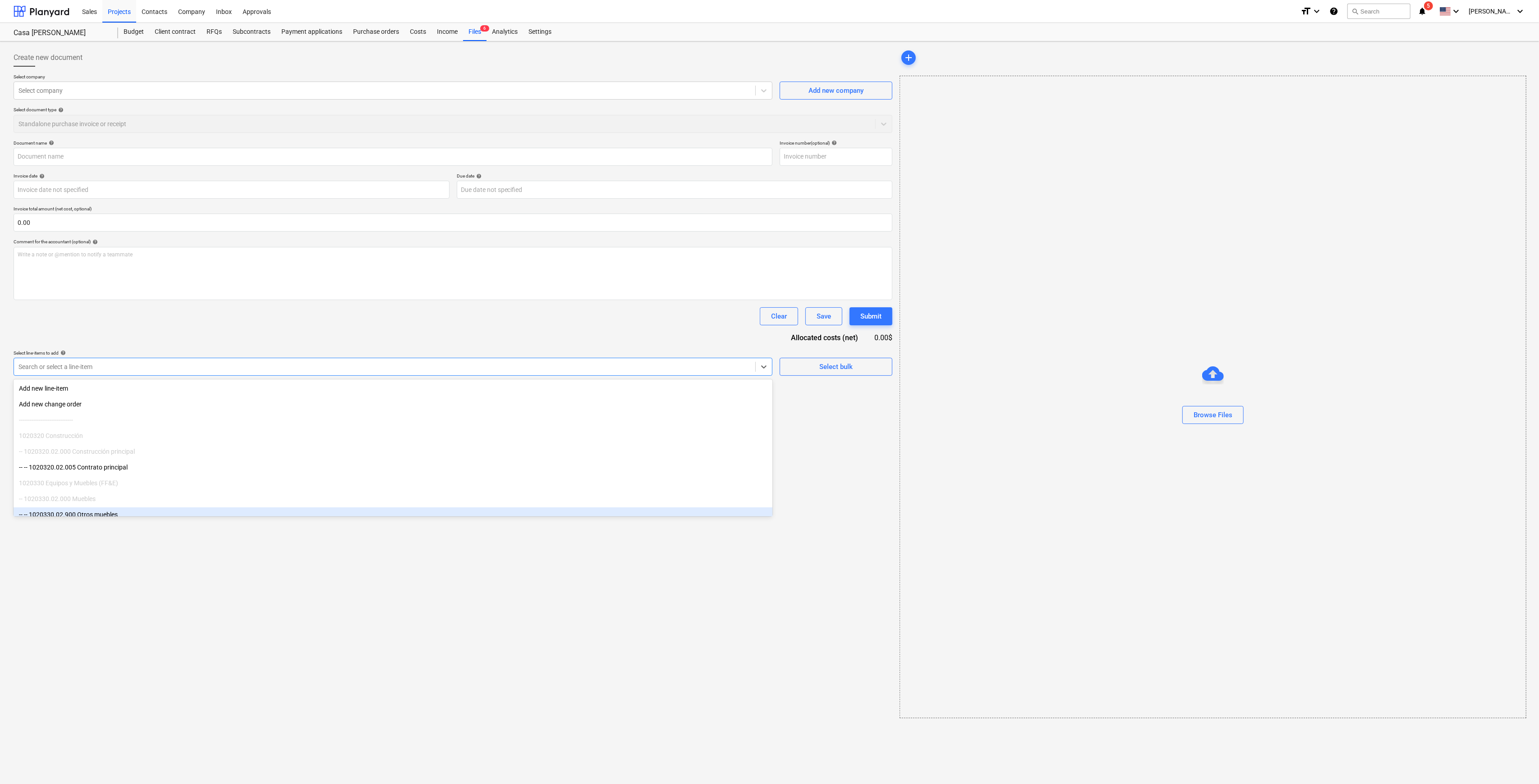
click at [155, 516] on div "-- -- 1020330.02.900 Otros muebles" at bounding box center [393, 515] width 759 height 14
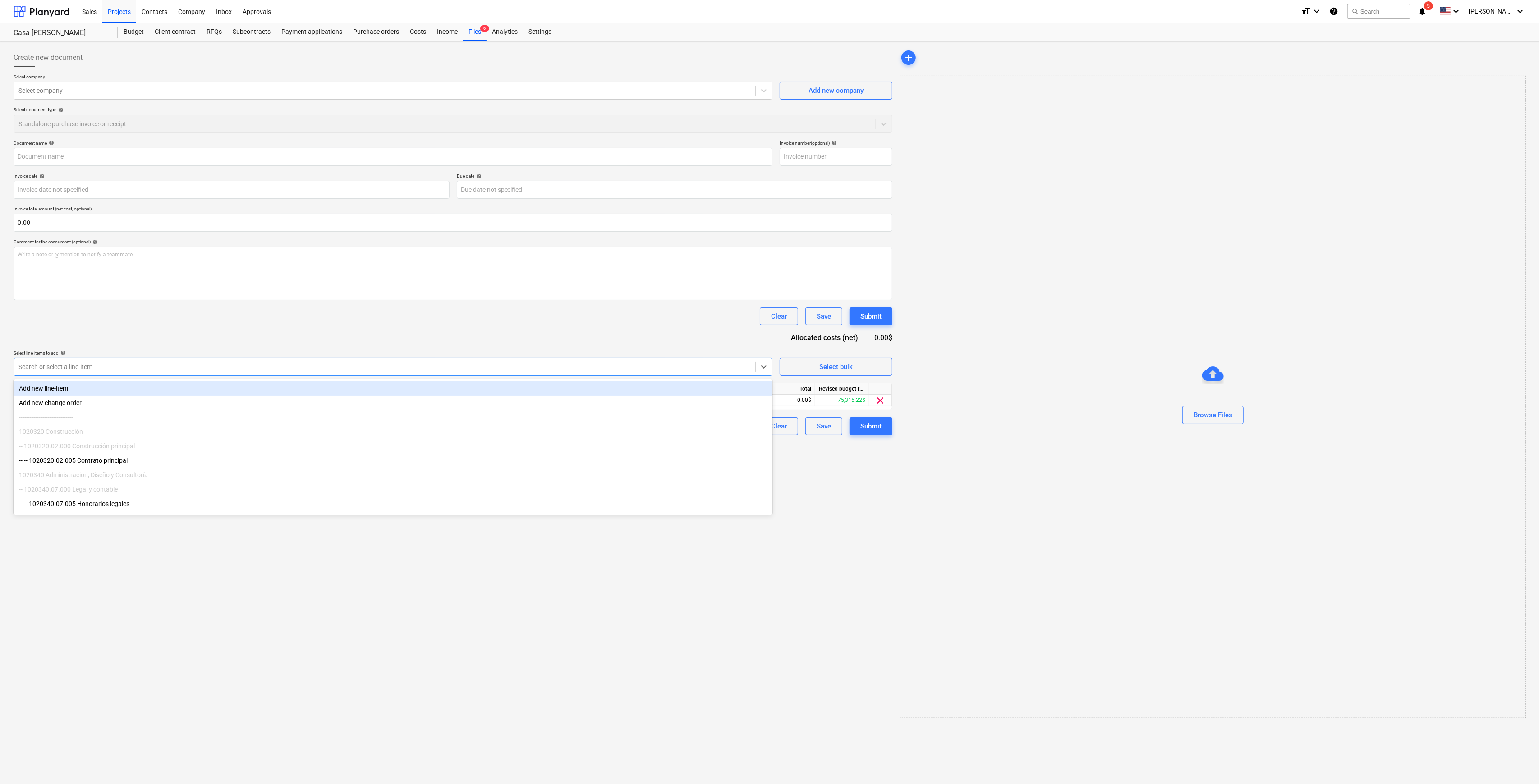
click at [890, 564] on div "Create new document Select company Select company Add new company Select docume…" at bounding box center [453, 383] width 886 height 677
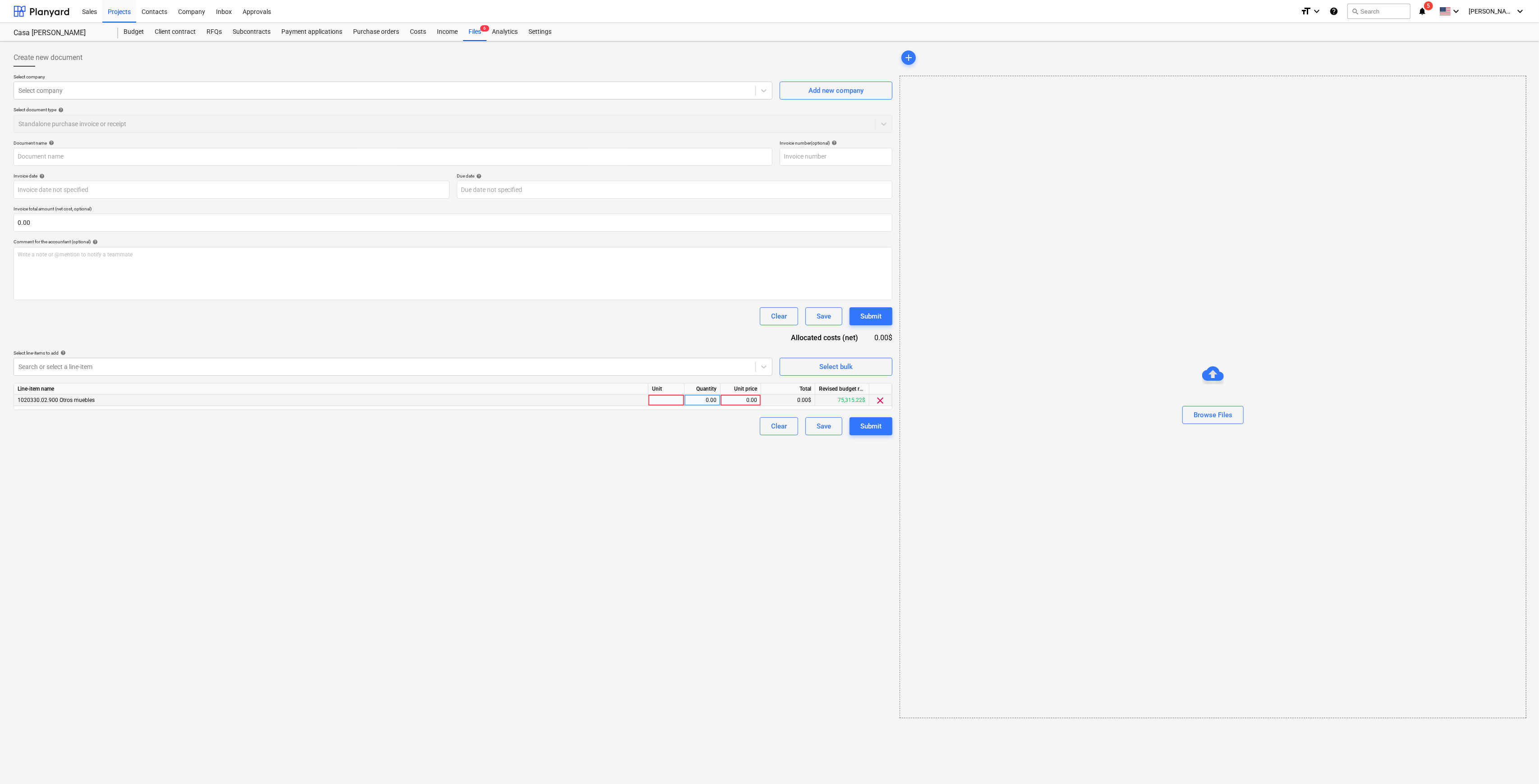
click at [760, 398] on div "0.00" at bounding box center [741, 400] width 41 height 11
type input "2,524.24"
click at [740, 465] on div "Create new document Select company Select company Add new company Select docume…" at bounding box center [453, 383] width 886 height 677
click at [115, 168] on div "Document name help Invoice number (optional) help Invoice date help Press the d…" at bounding box center [453, 288] width 879 height 295
click at [120, 157] on input "text" at bounding box center [393, 157] width 759 height 18
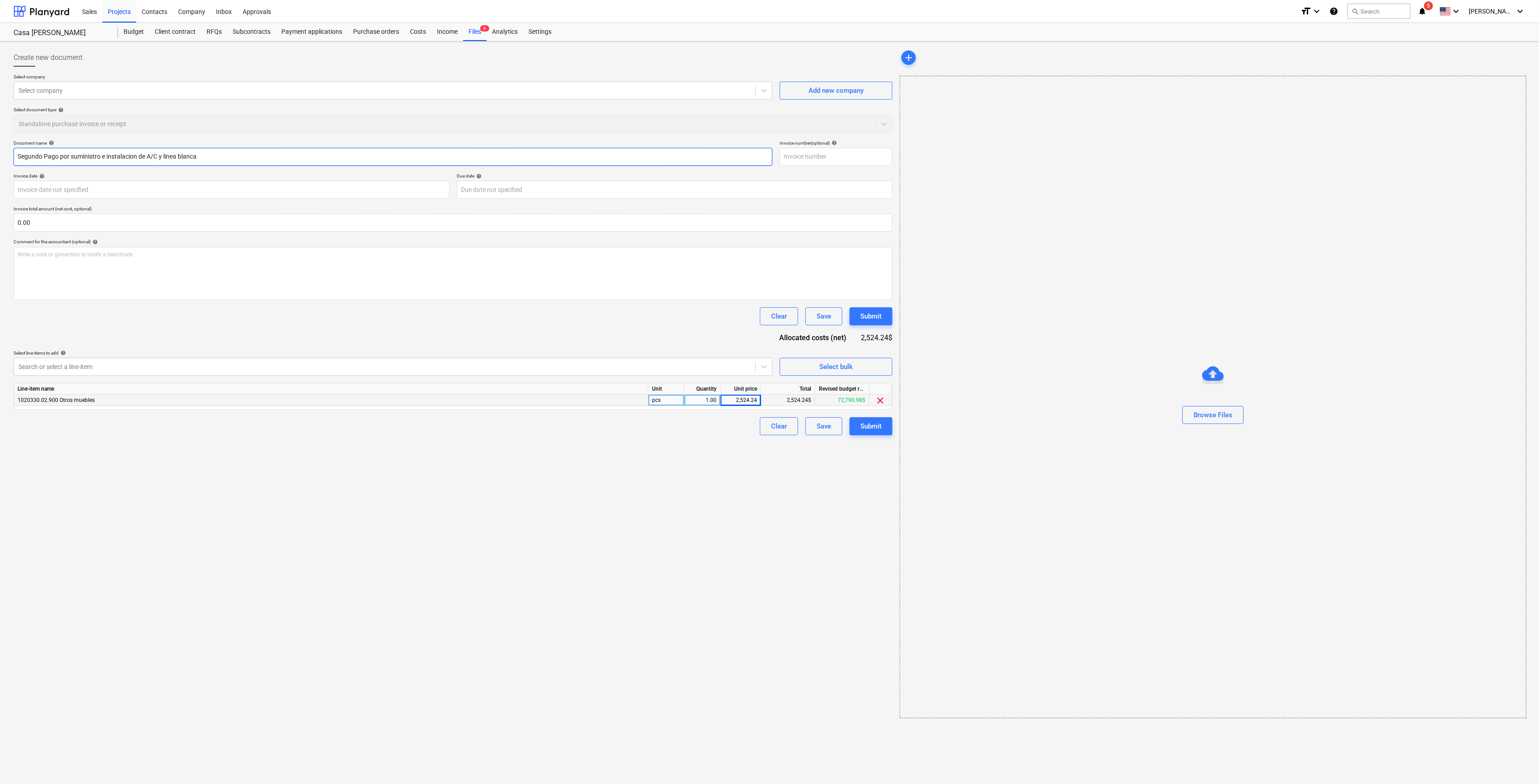
type input "Segundo Pago por suministro e instalacion de A/C y linea blanca"
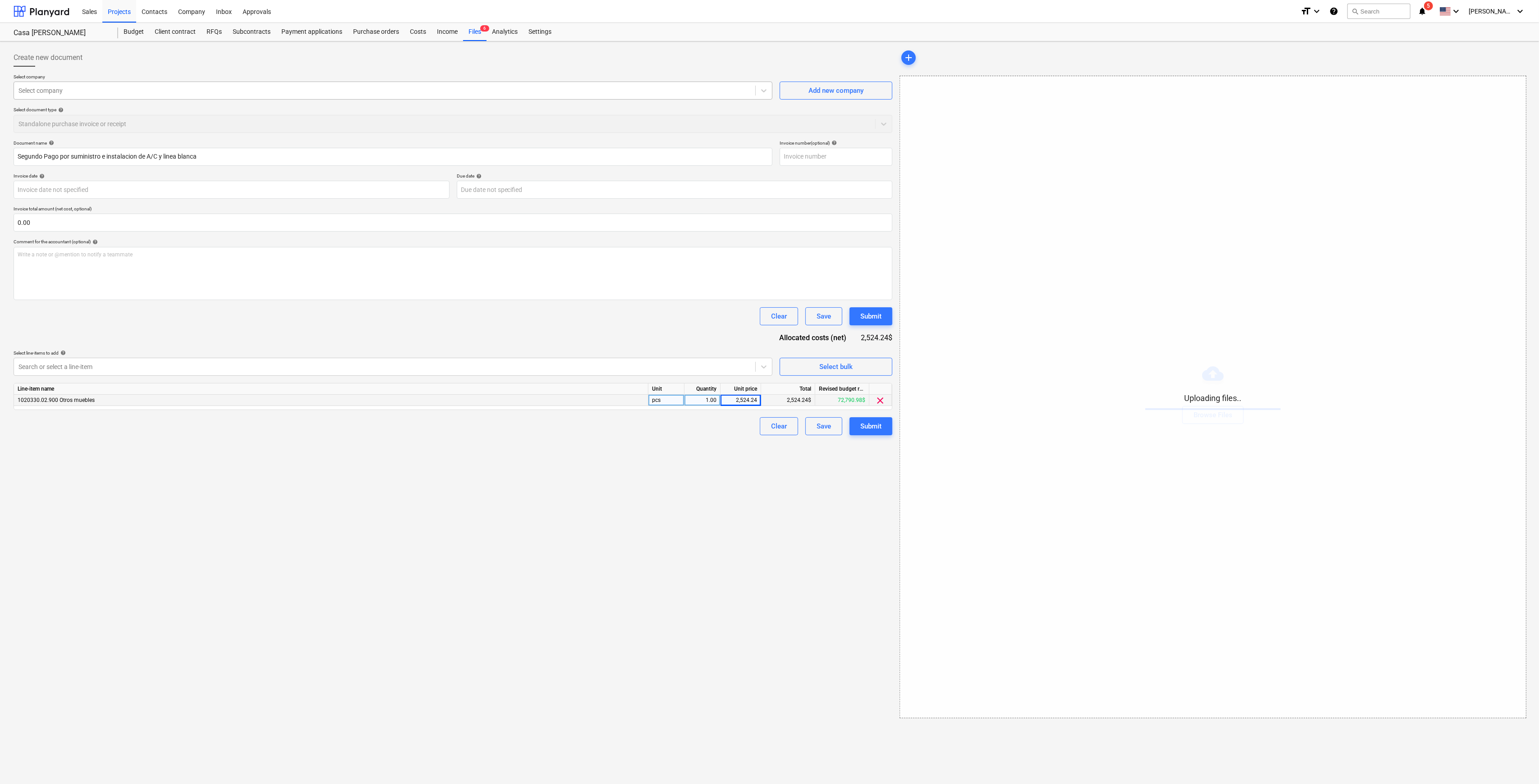
click at [126, 82] on div "Select company" at bounding box center [393, 91] width 759 height 18
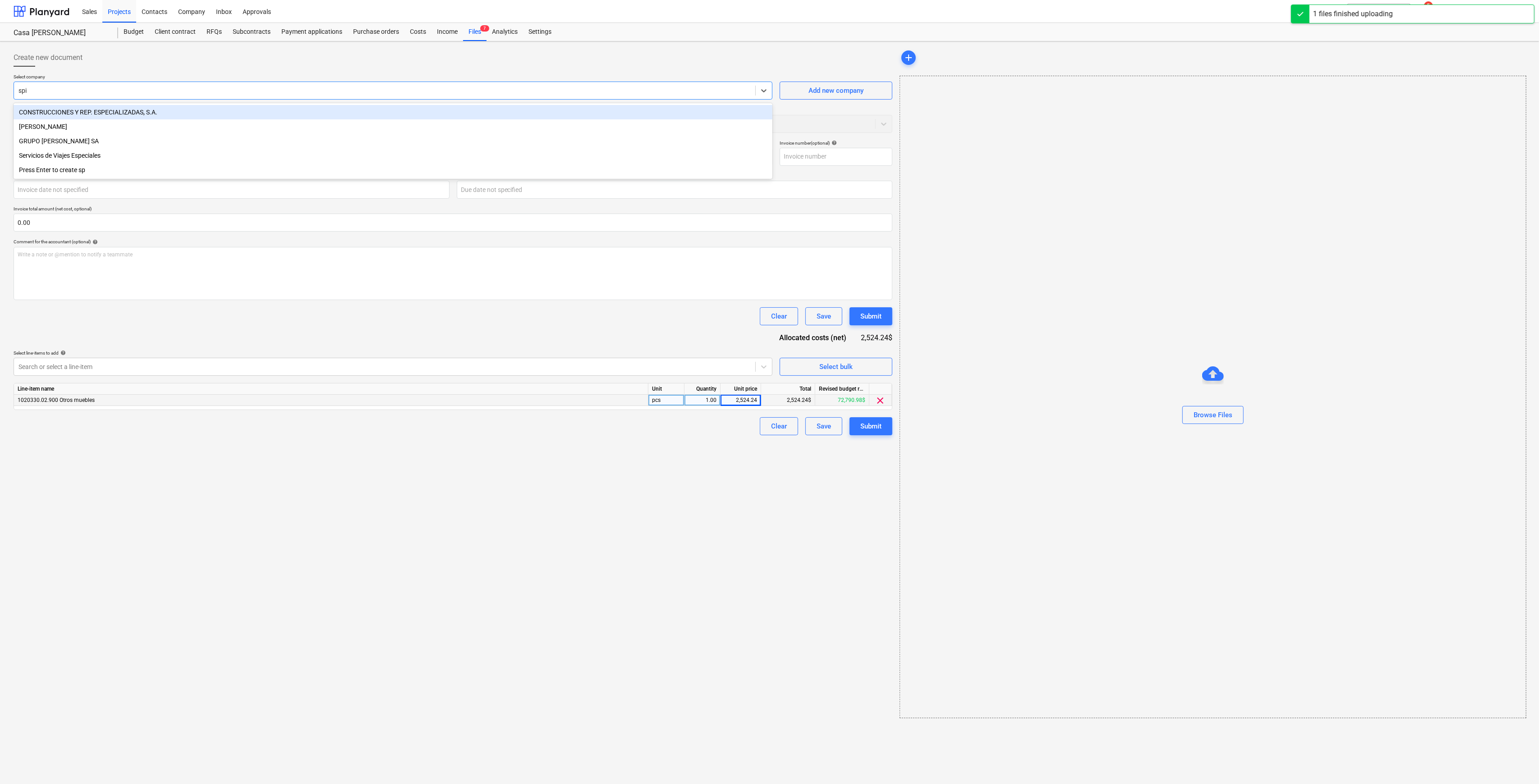
type input "spie"
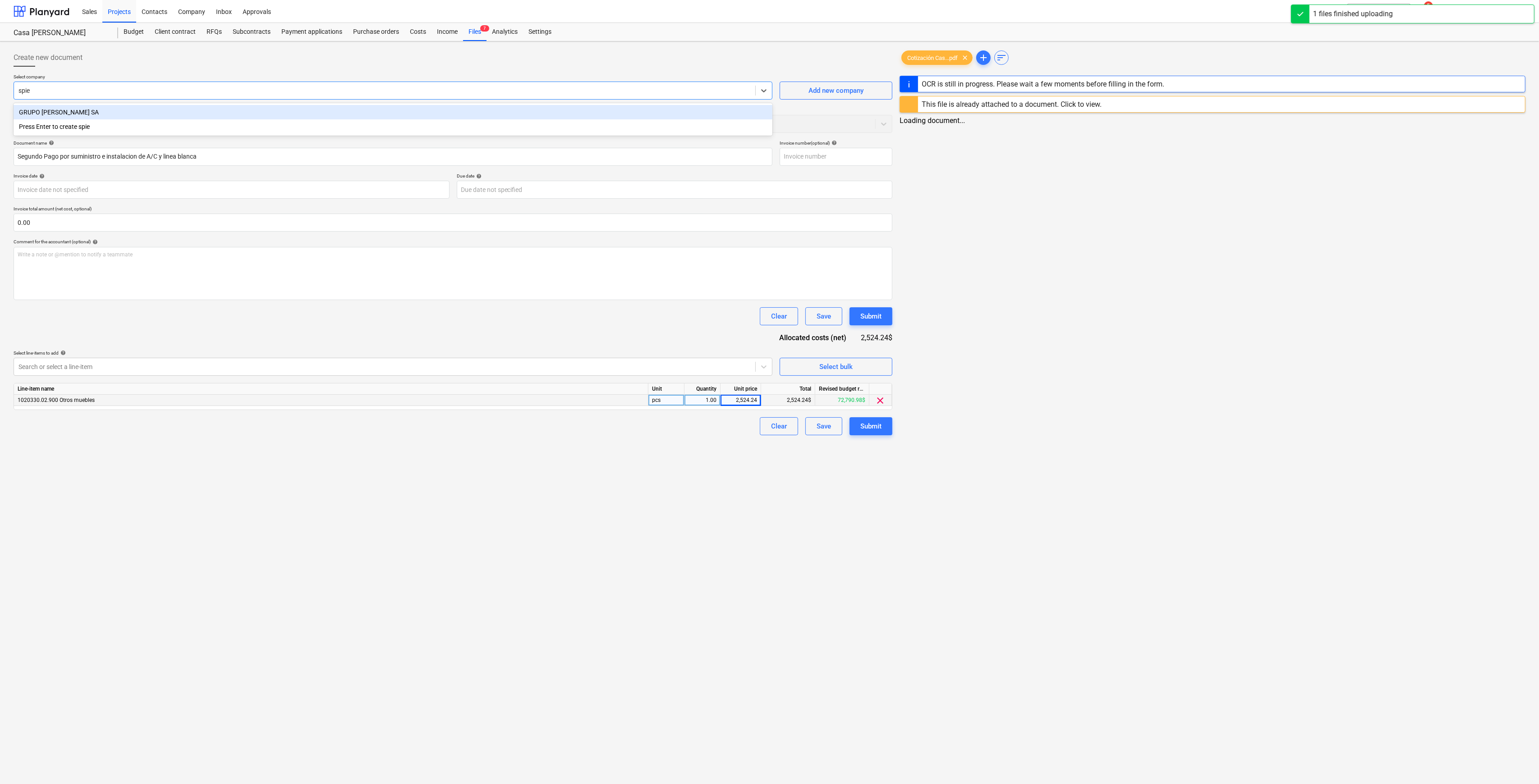
click at [105, 113] on div "GRUPO [PERSON_NAME] SA" at bounding box center [393, 112] width 759 height 14
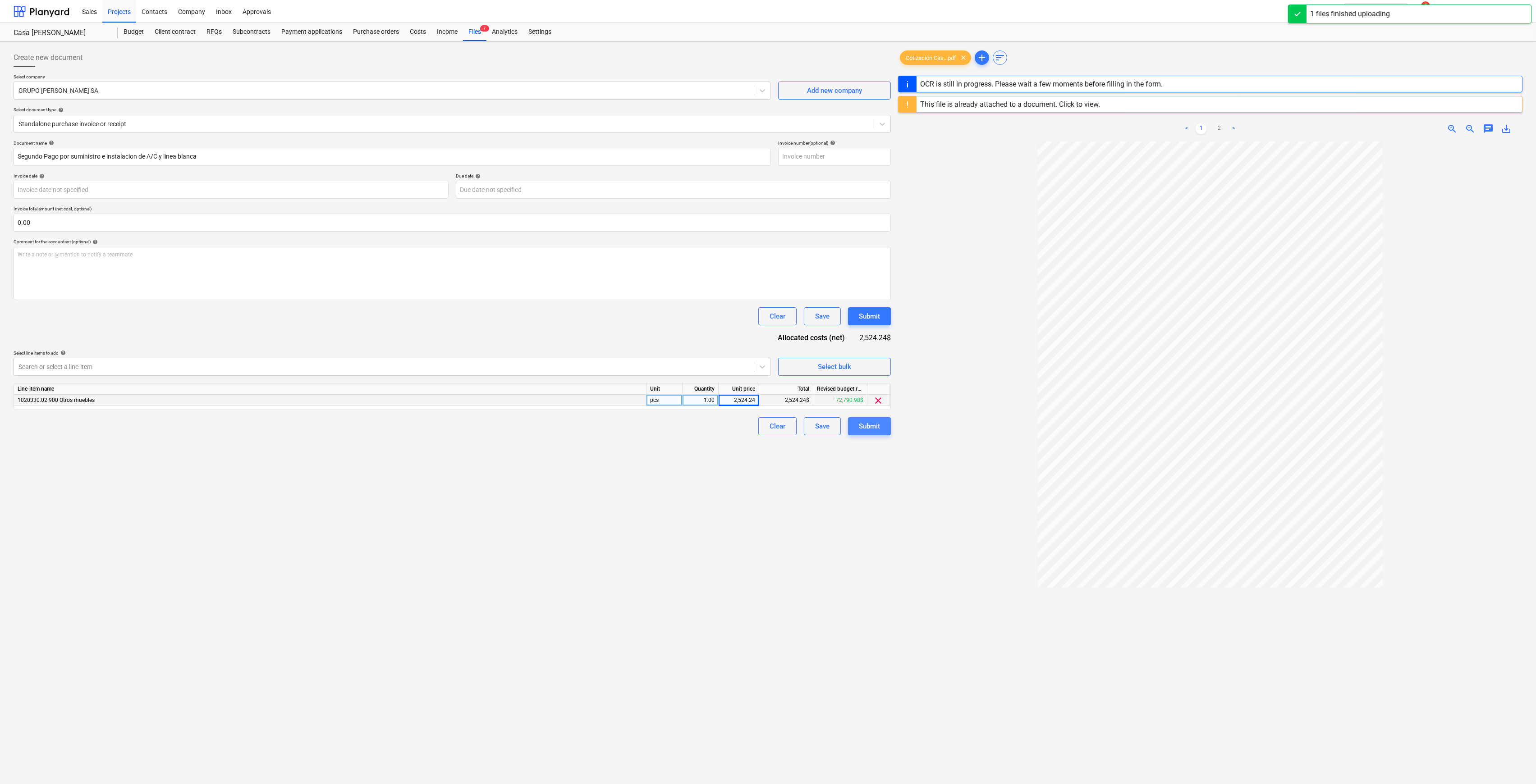
click at [869, 429] on div "Submit" at bounding box center [869, 426] width 21 height 12
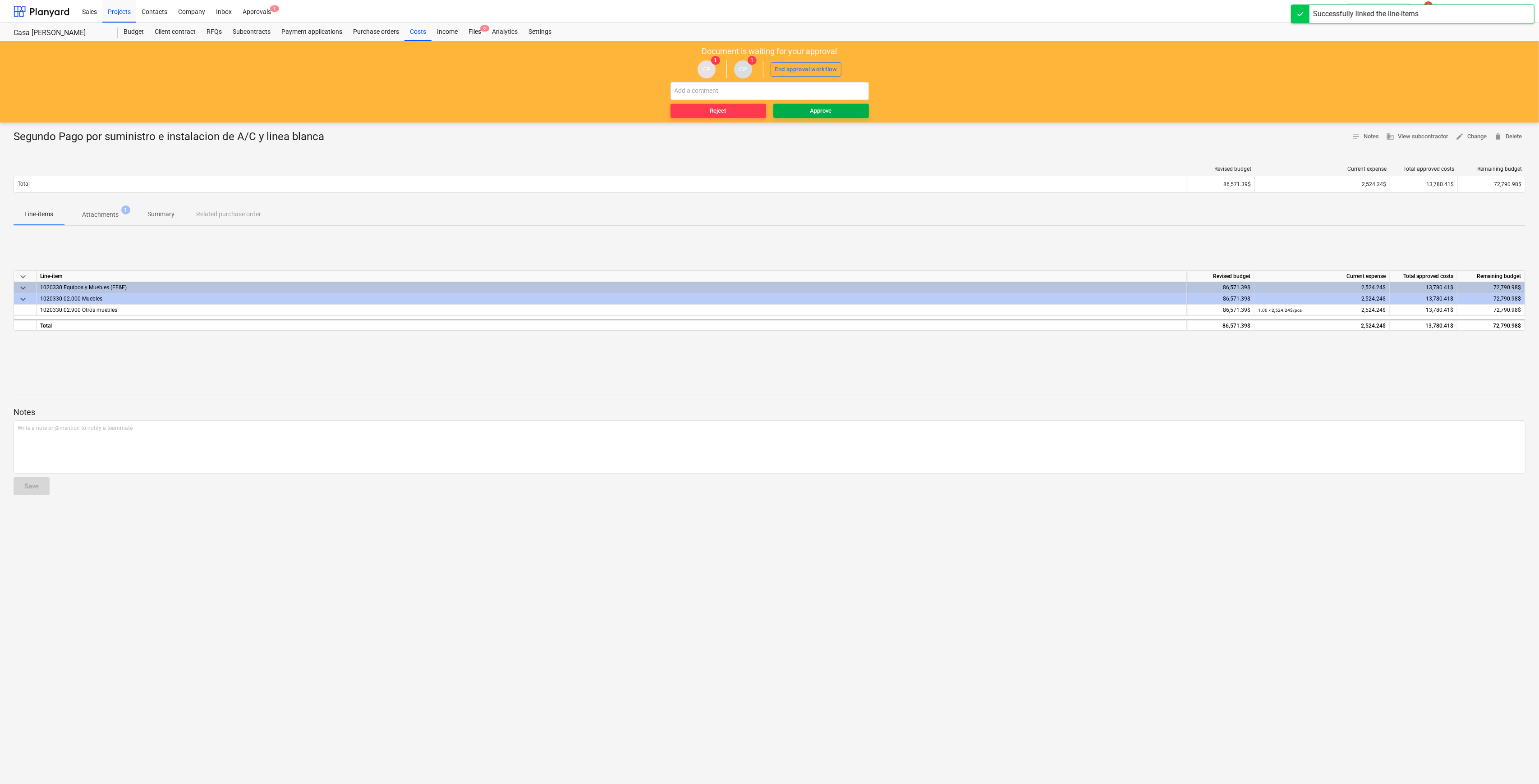
click at [826, 113] on div "Approve" at bounding box center [821, 110] width 22 height 10
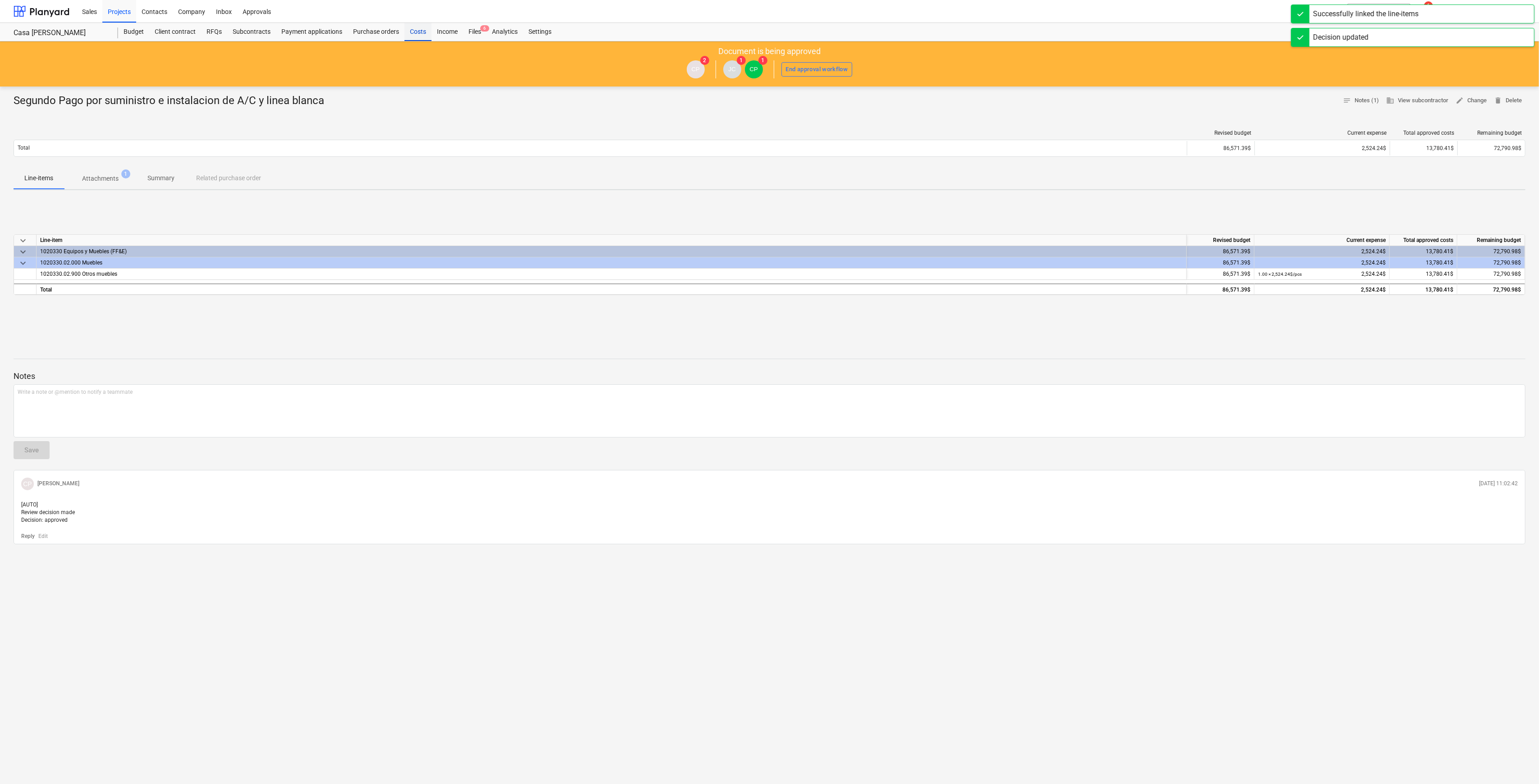
click at [418, 33] on div "Costs" at bounding box center [418, 32] width 27 height 18
